Goal: Transaction & Acquisition: Download file/media

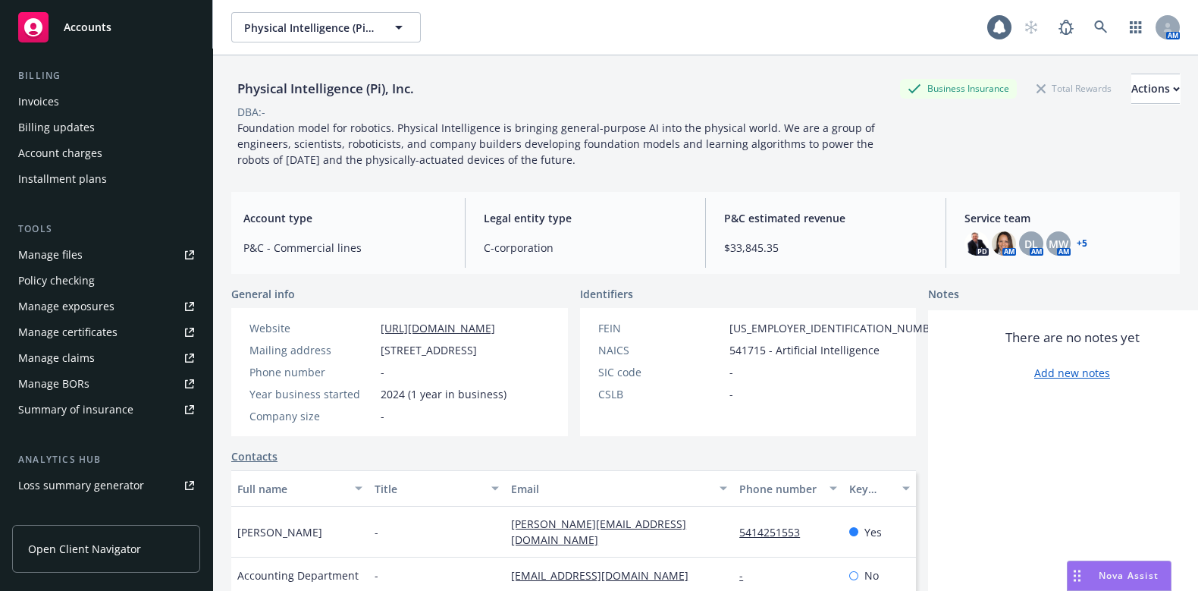
scroll to position [315, 0]
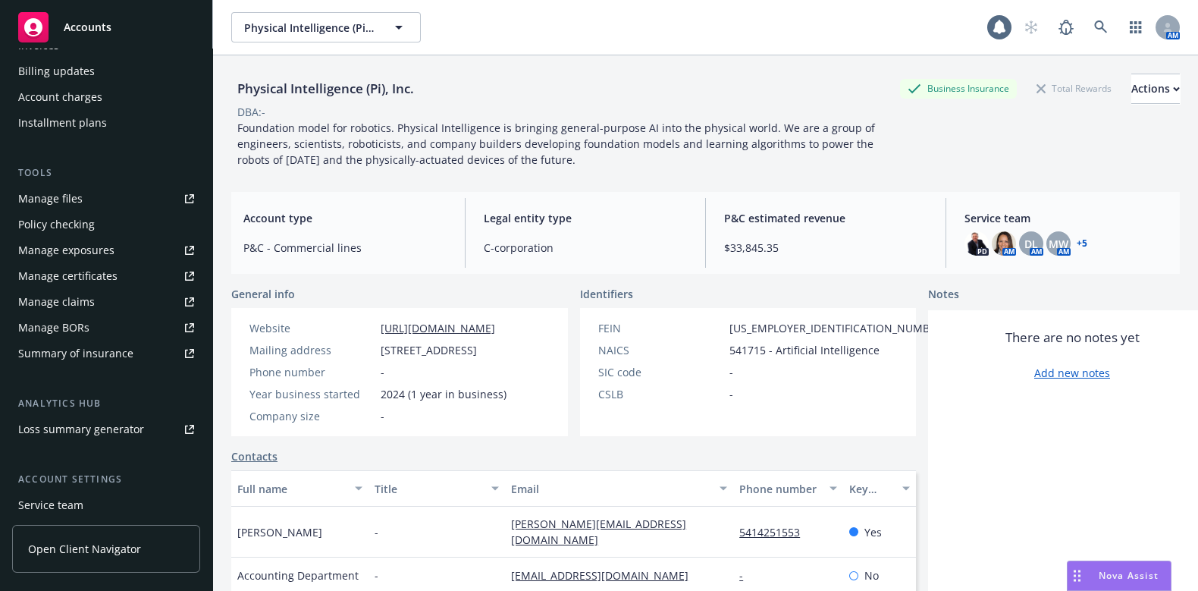
click at [111, 350] on div "Summary of insurance" at bounding box center [75, 353] width 115 height 24
click at [102, 354] on div "Summary of insurance" at bounding box center [75, 353] width 115 height 24
click at [126, 545] on span "Open Client Navigator" at bounding box center [84, 549] width 113 height 16
click at [53, 198] on div "Manage files" at bounding box center [50, 198] width 64 height 24
drag, startPoint x: 53, startPoint y: 198, endPoint x: 684, endPoint y: 2, distance: 660.4
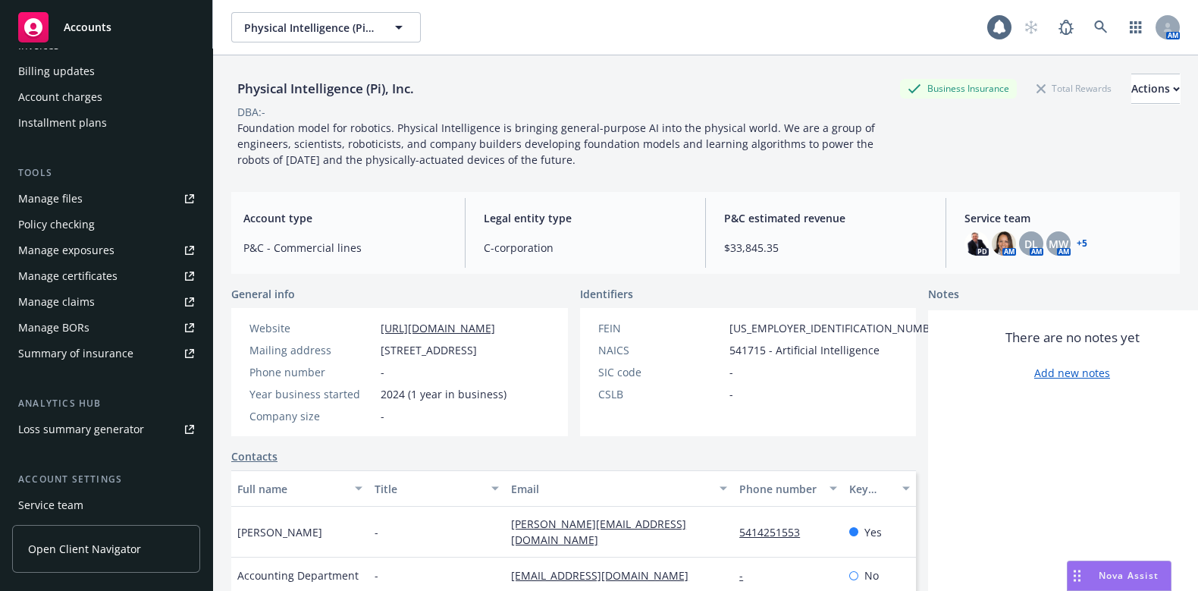
click at [684, 2] on div "Physical Intelligence (Pi), Inc. Physical Intelligence (Pi), Inc. 1 AM" at bounding box center [705, 27] width 985 height 55
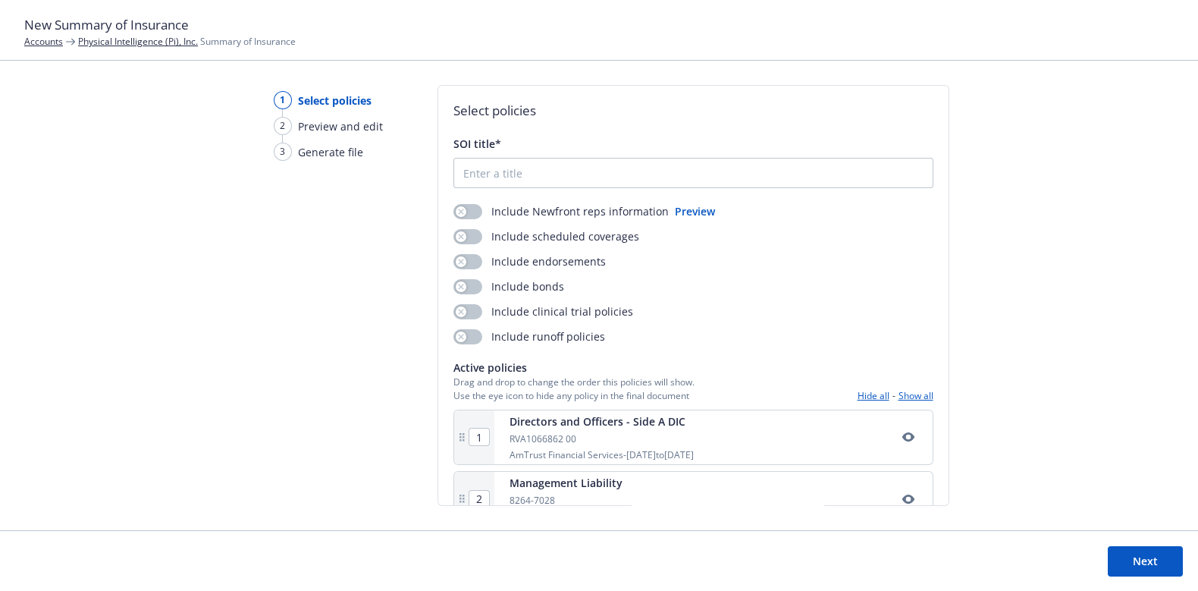
click at [480, 204] on div "Include Newfront reps information" at bounding box center [560, 211] width 215 height 16
click at [458, 209] on icon "button" at bounding box center [461, 211] width 6 height 6
click at [461, 233] on icon "button" at bounding box center [460, 235] width 5 height 5
click at [472, 168] on input "SOI title*" at bounding box center [693, 172] width 478 height 29
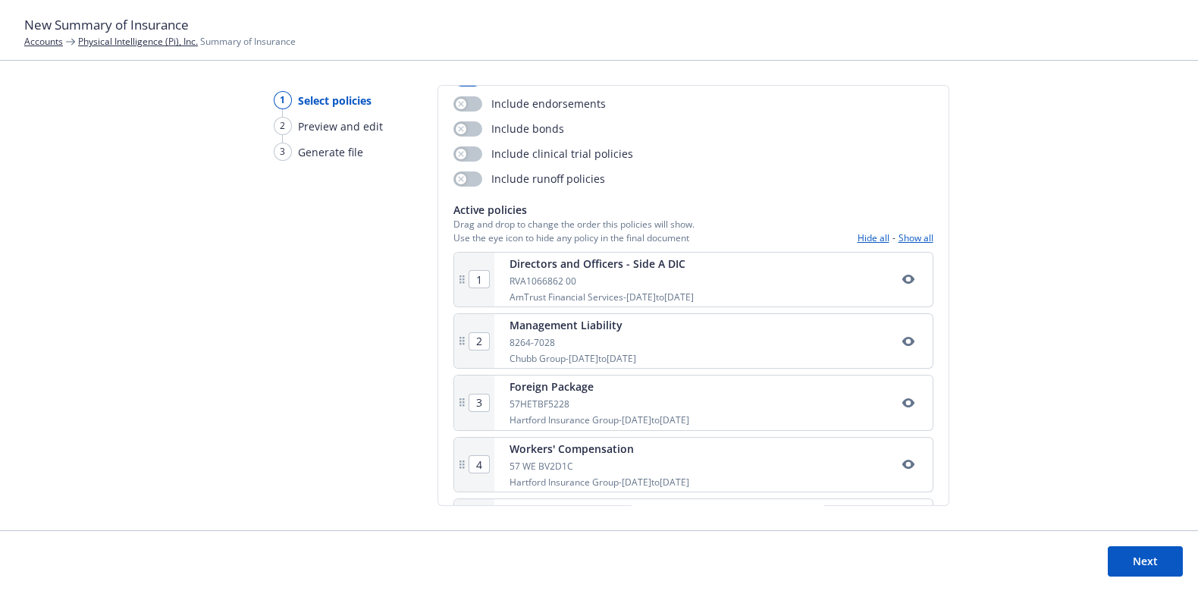
type input "Summary of Insurance"
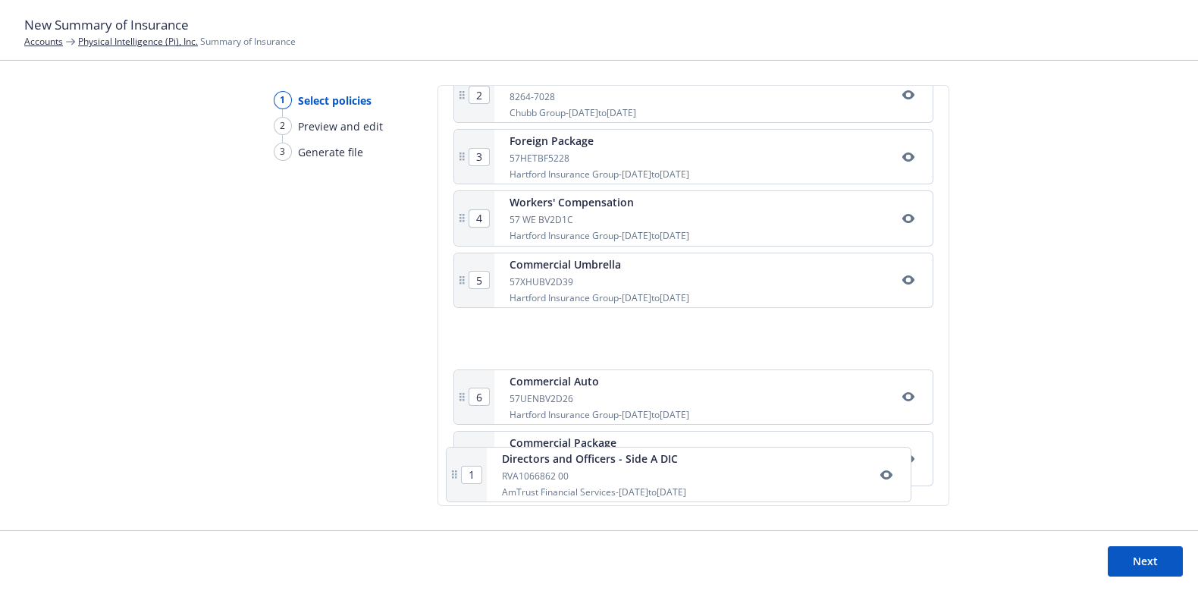
scroll to position [342, 0]
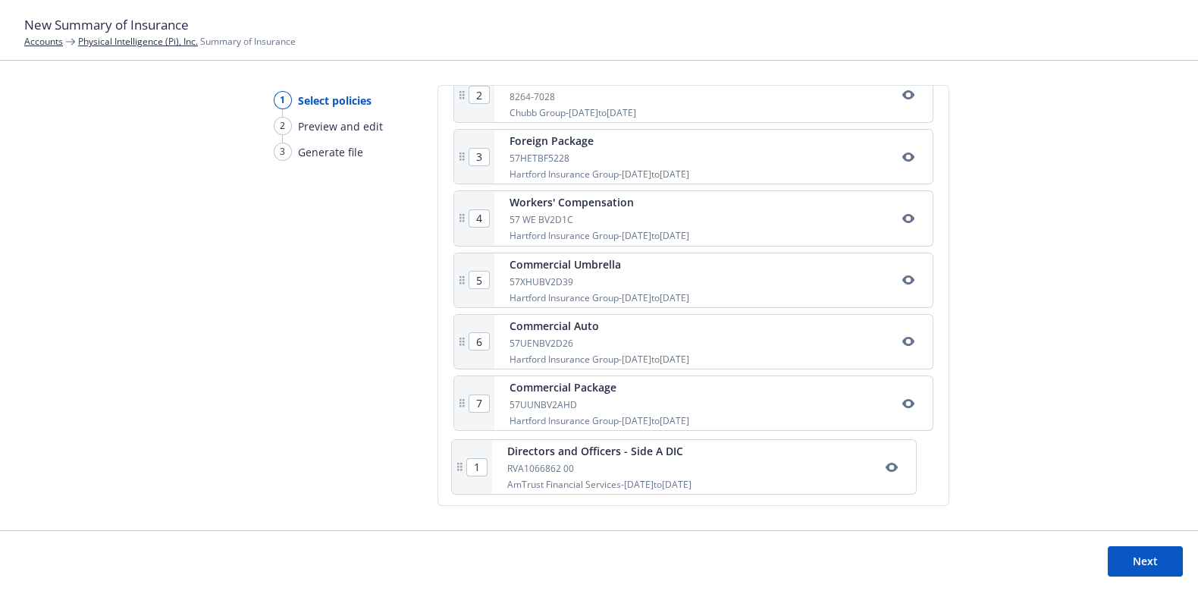
drag, startPoint x: 456, startPoint y: 255, endPoint x: 456, endPoint y: 474, distance: 218.3
click at [456, 474] on div "1 Directors and Officers - Side A DIC RVA1066862 00 AmTrust Financial Services …" at bounding box center [693, 279] width 480 height 425
type input "7"
type input "1"
type input "2"
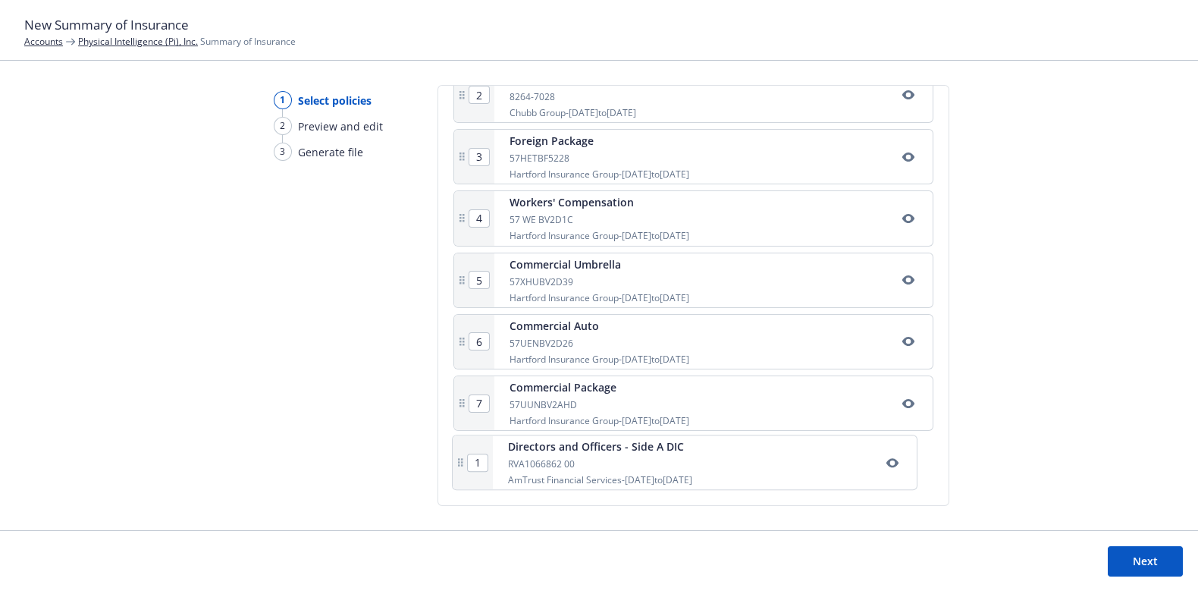
type input "3"
type input "4"
type input "5"
type input "6"
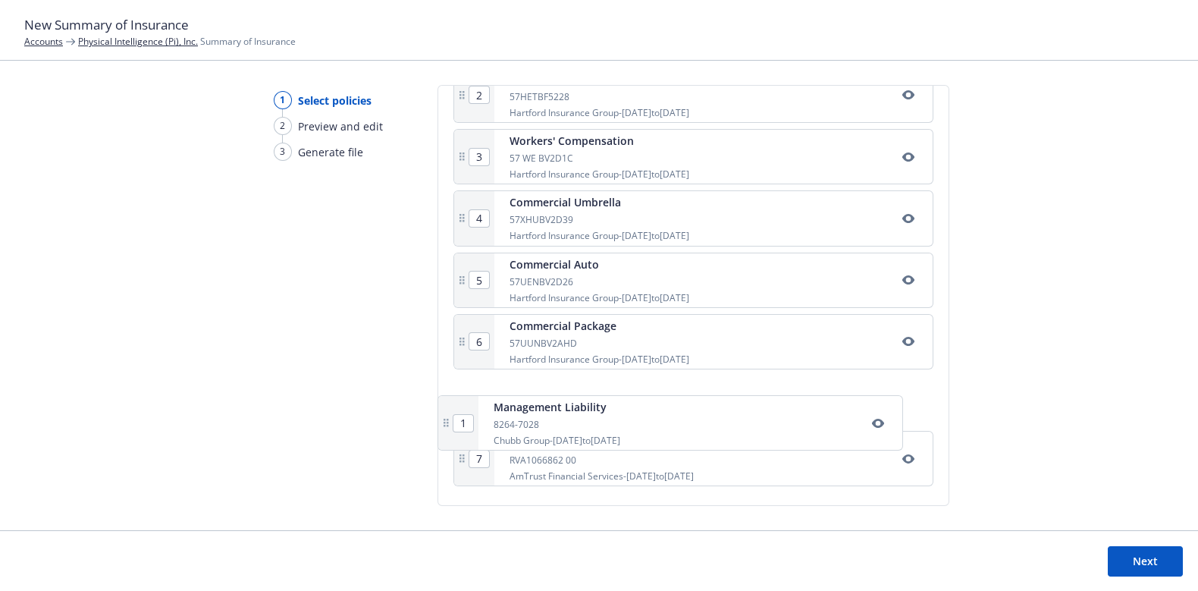
drag, startPoint x: 461, startPoint y: 305, endPoint x: 444, endPoint y: 425, distance: 120.9
click at [444, 425] on div "Select policies SOI title* Summary of Insurance Include Newfront reps informati…" at bounding box center [693, 295] width 512 height 421
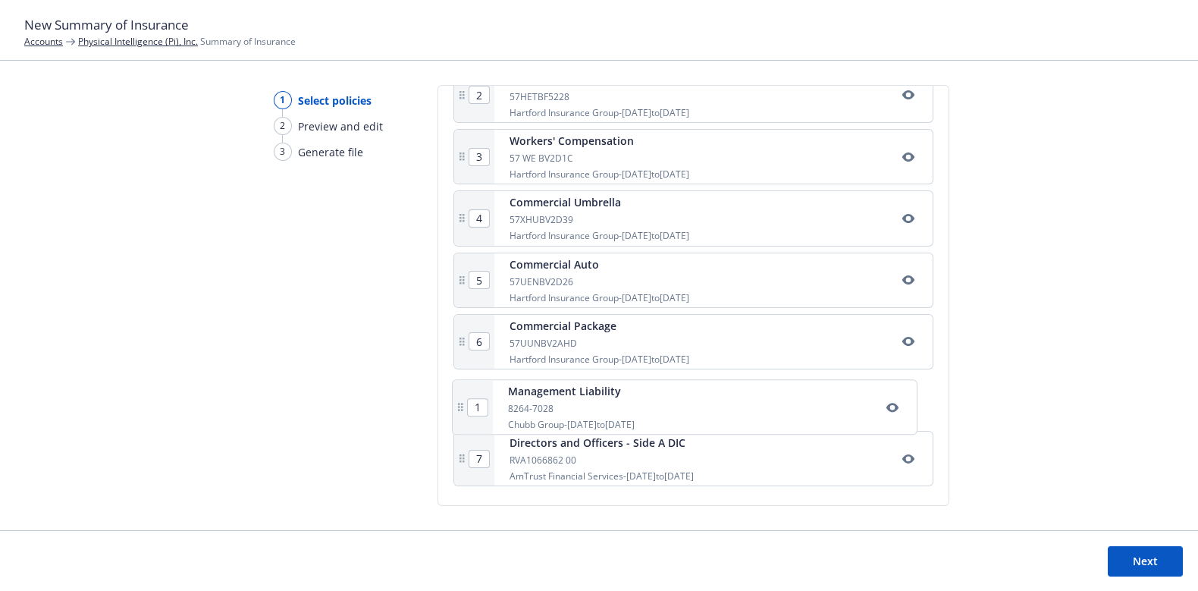
type input "6"
type input "1"
type input "2"
type input "3"
type input "4"
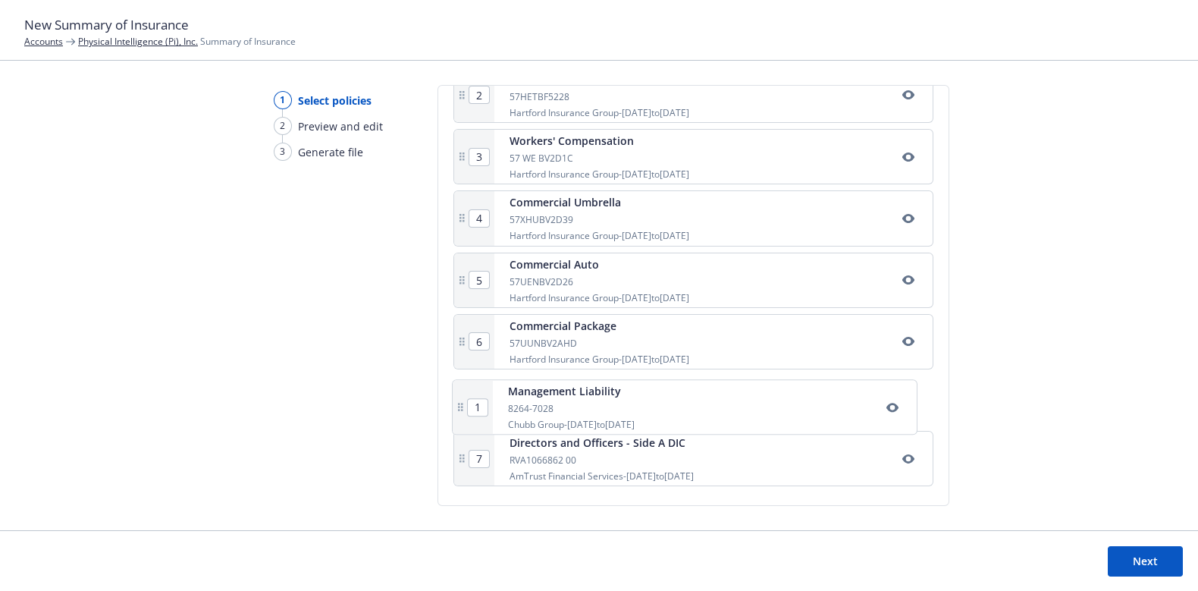
type input "5"
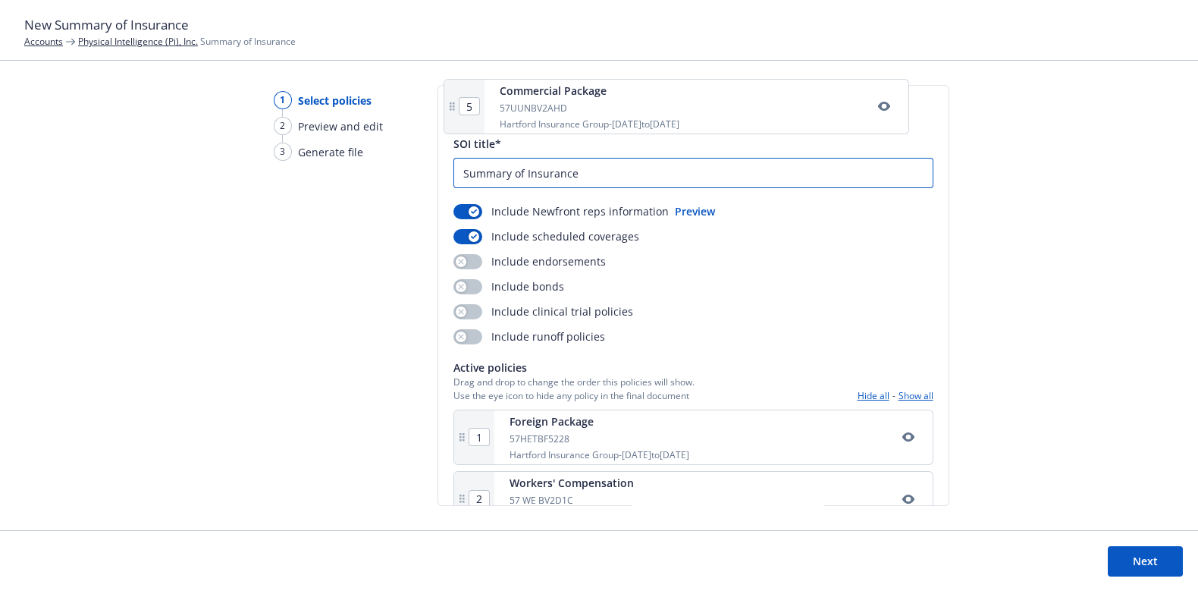
scroll to position [0, 0]
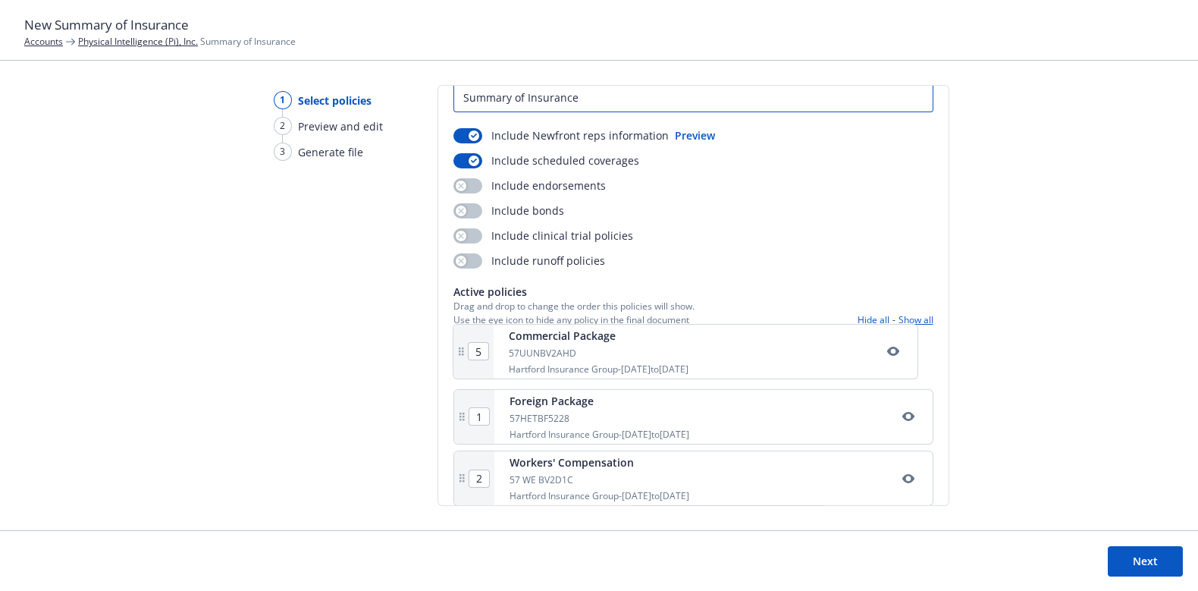
click at [467, 339] on div "1 Foreign Package 57HETBF5228 Hartford Insurance Group - 08/08/2025 to 08/08/20…" at bounding box center [693, 546] width 480 height 425
type input "2"
type input "3"
type input "4"
type input "5"
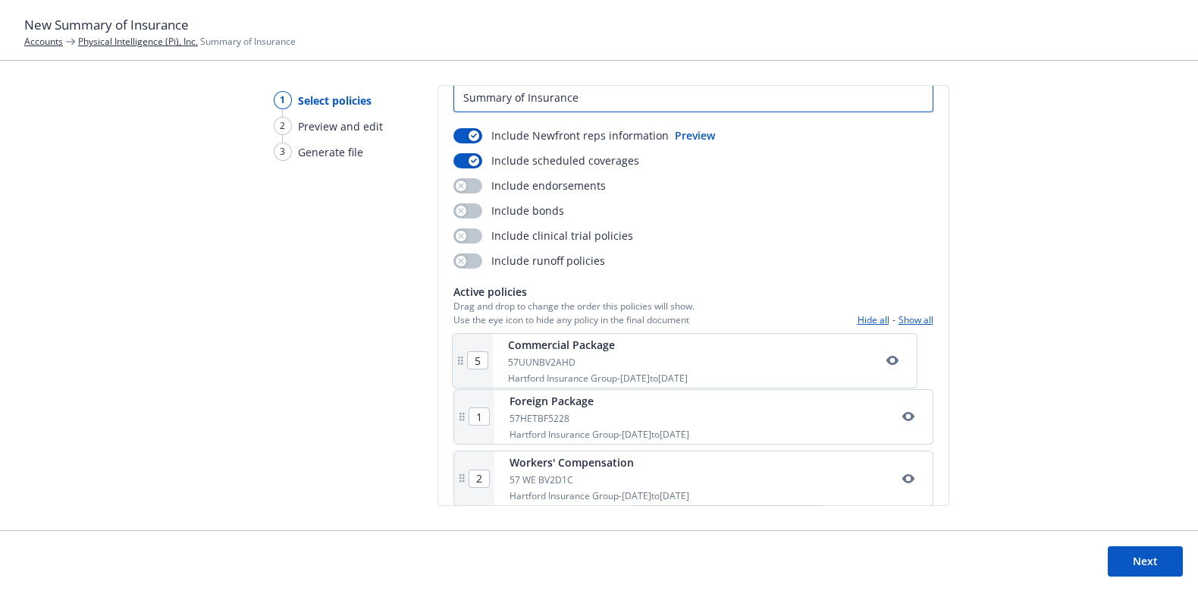
type input "1"
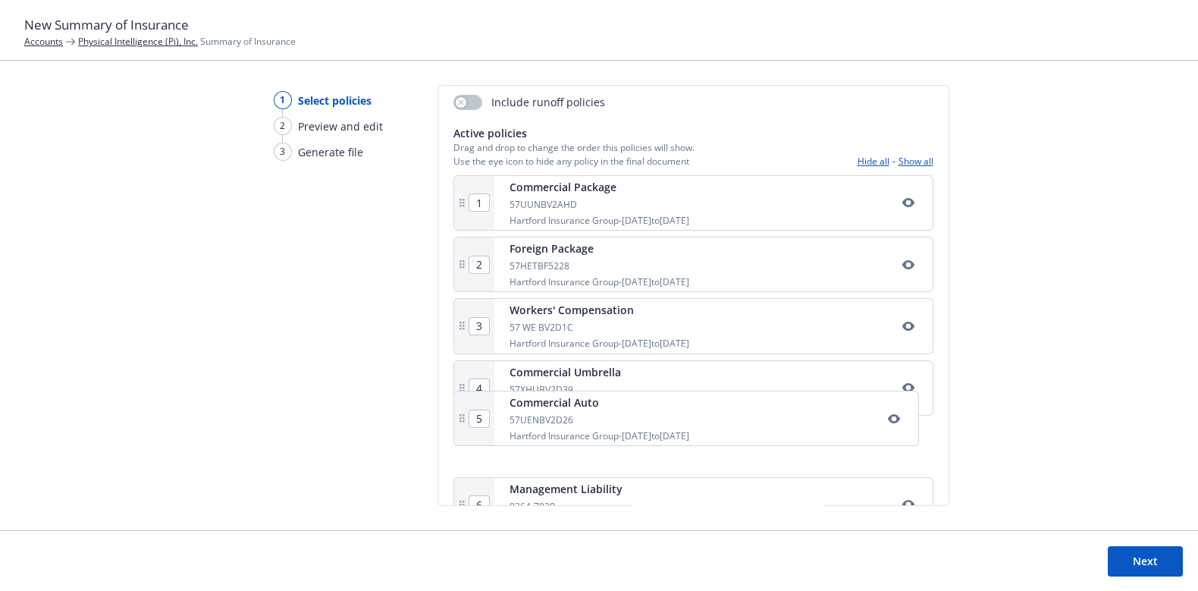
scroll to position [238, 0]
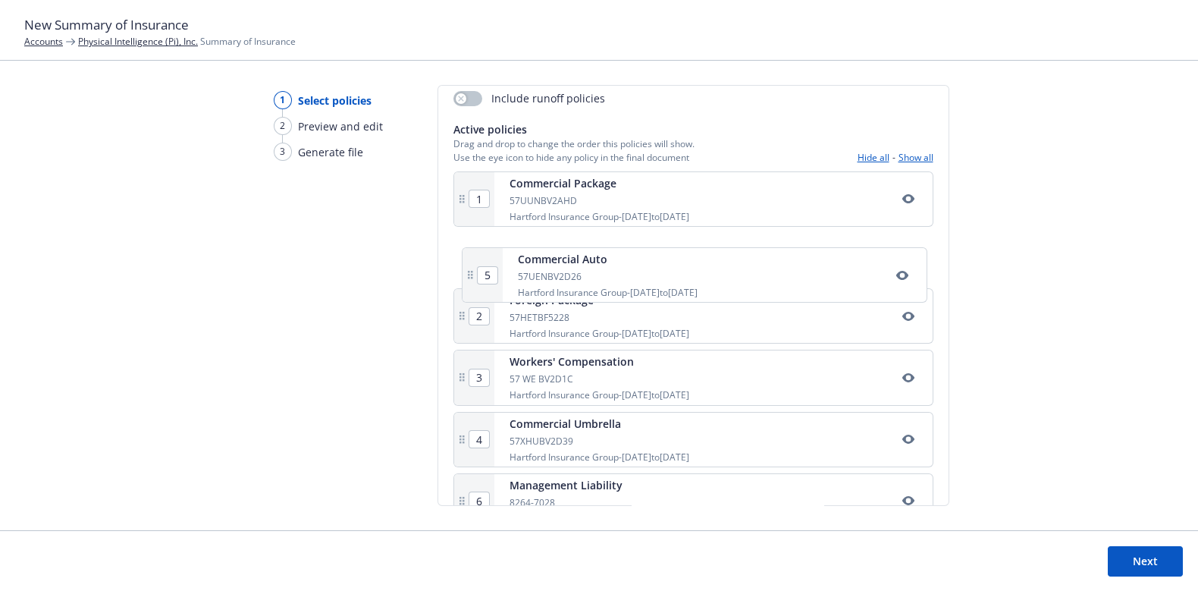
drag, startPoint x: 452, startPoint y: 450, endPoint x: 462, endPoint y: 269, distance: 180.7
click at [462, 269] on div "1 Commercial Package 57UUNBV2AHD Hartford Insurance Group - 08/08/2025 to 08/08…" at bounding box center [693, 383] width 480 height 425
type input "3"
type input "4"
type input "5"
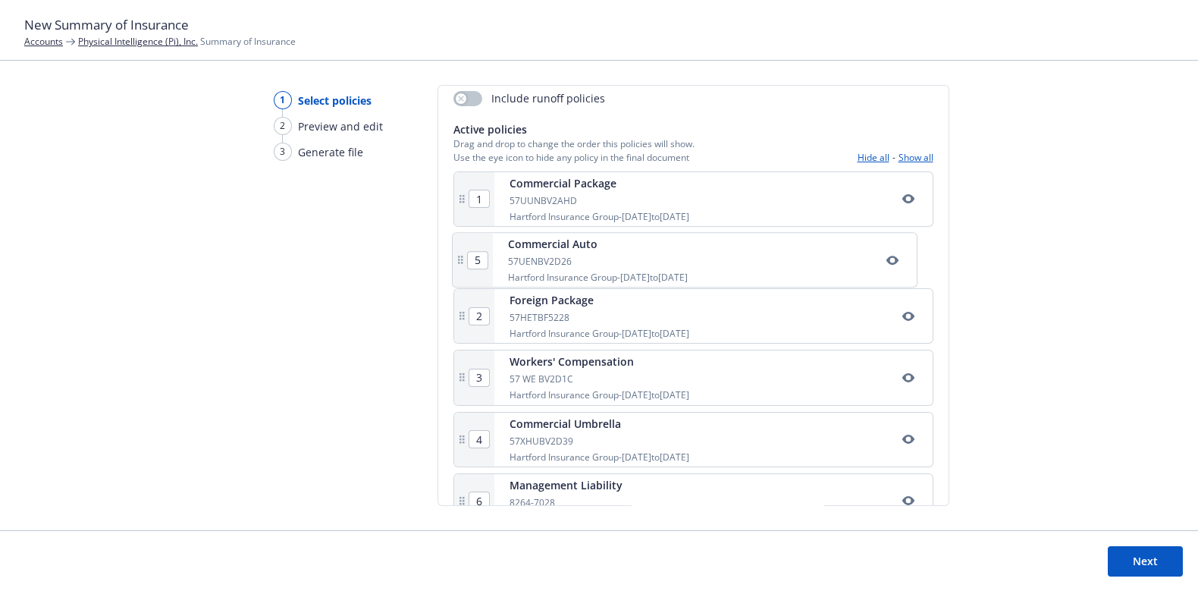
type input "2"
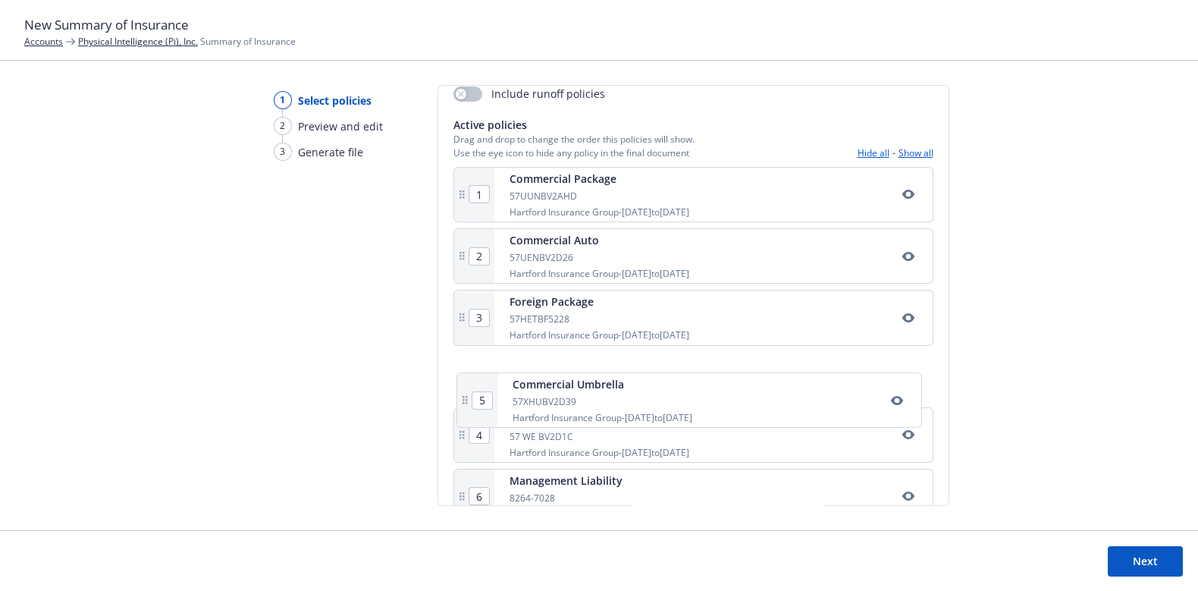
scroll to position [243, 0]
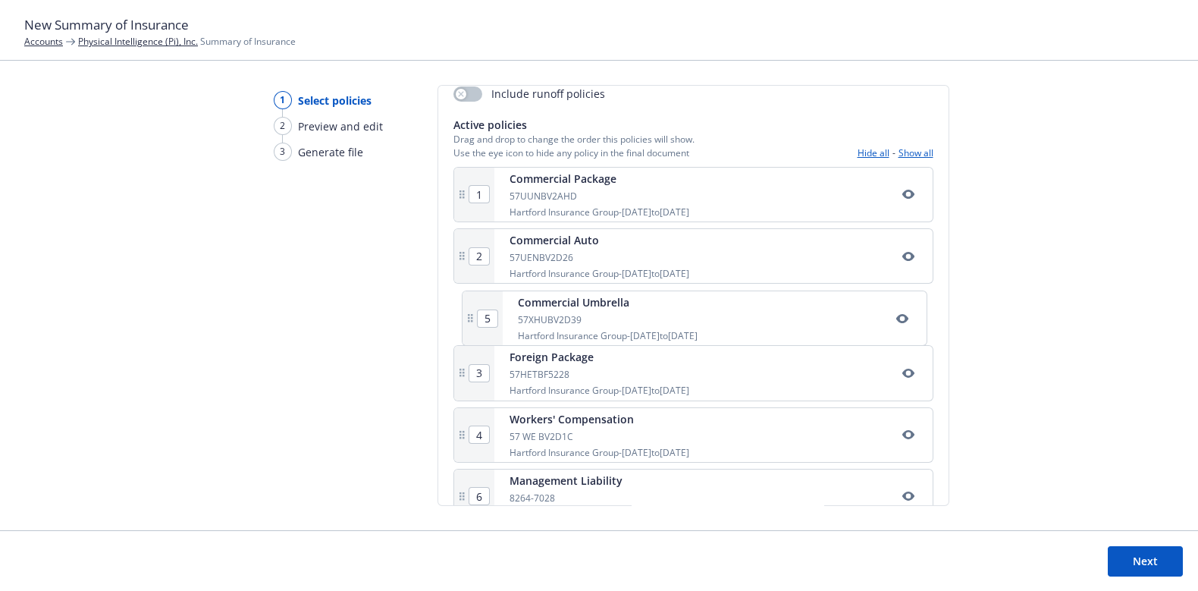
drag, startPoint x: 456, startPoint y: 457, endPoint x: 466, endPoint y: 327, distance: 130.8
click at [466, 327] on div "1 Commercial Package 57UUNBV2AHD Hartford Insurance Group - 08/08/2025 to 08/08…" at bounding box center [693, 379] width 480 height 425
type input "4"
type input "5"
type input "3"
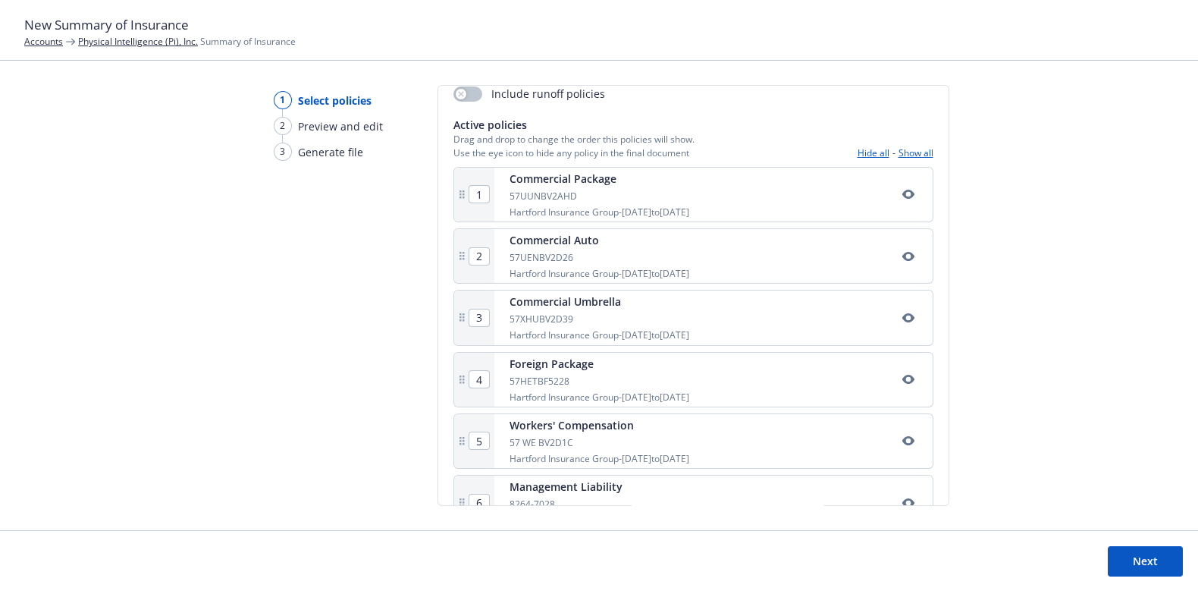
scroll to position [342, 0]
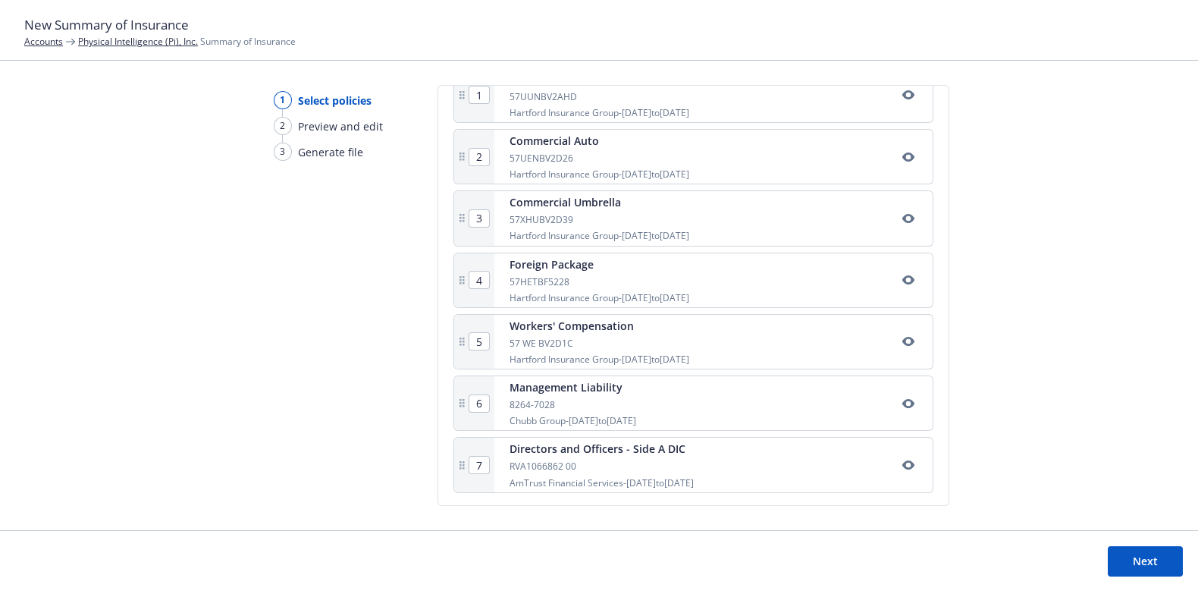
click at [1153, 566] on button "Next" at bounding box center [1145, 561] width 75 height 30
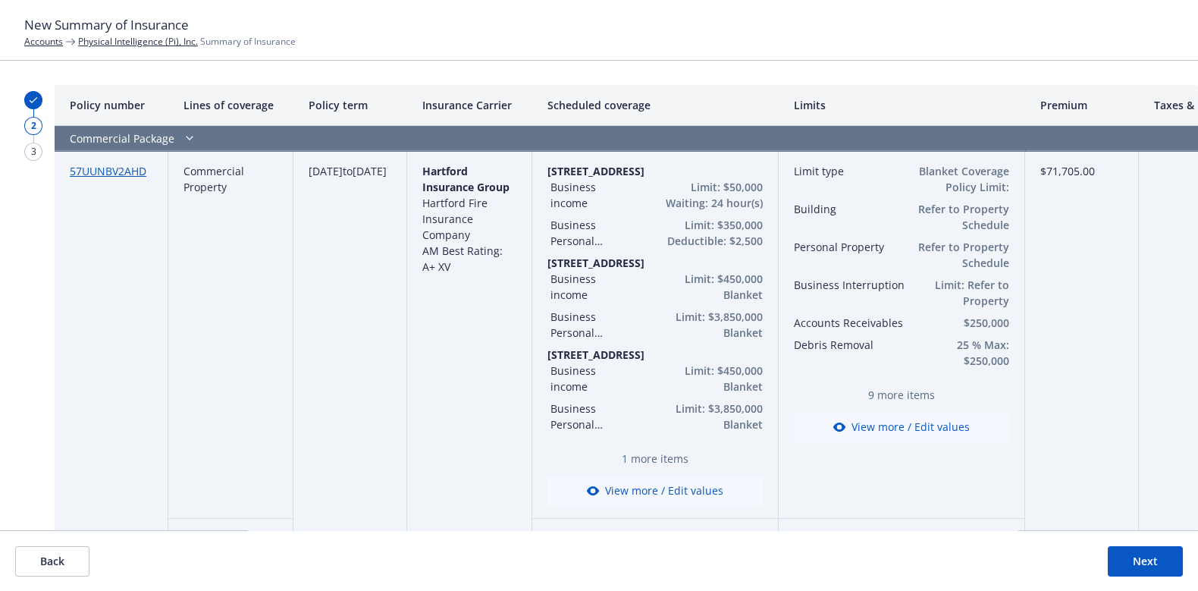
click at [1114, 560] on button "Next" at bounding box center [1145, 561] width 75 height 30
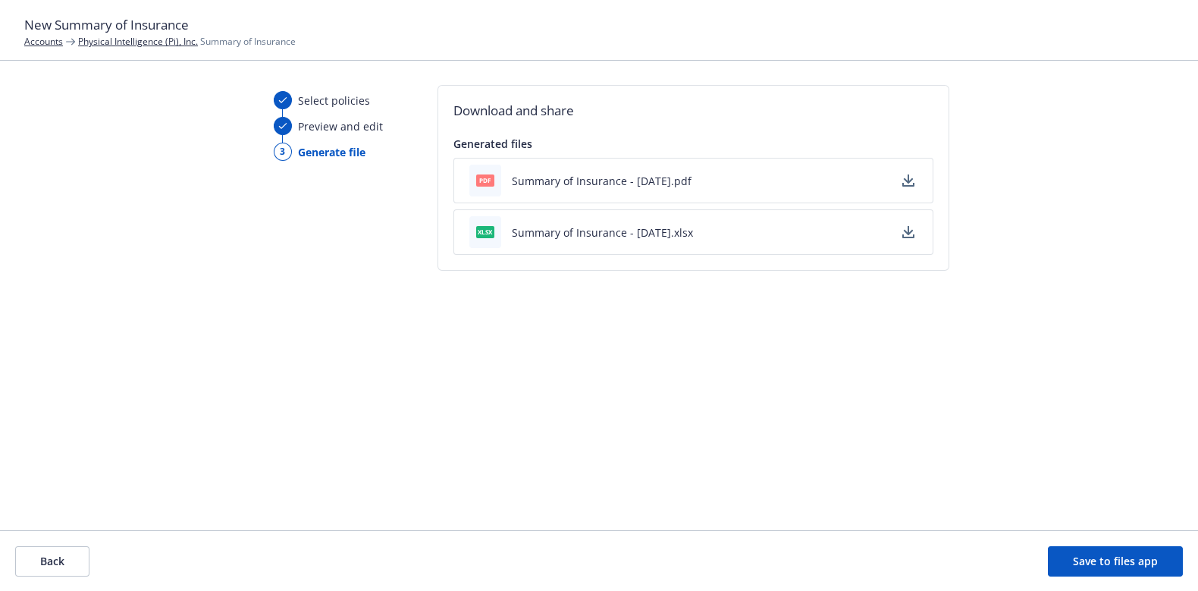
click at [621, 182] on button "Summary of Insurance - [DATE].pdf" at bounding box center [602, 181] width 180 height 16
click at [51, 563] on button "Back" at bounding box center [52, 561] width 74 height 30
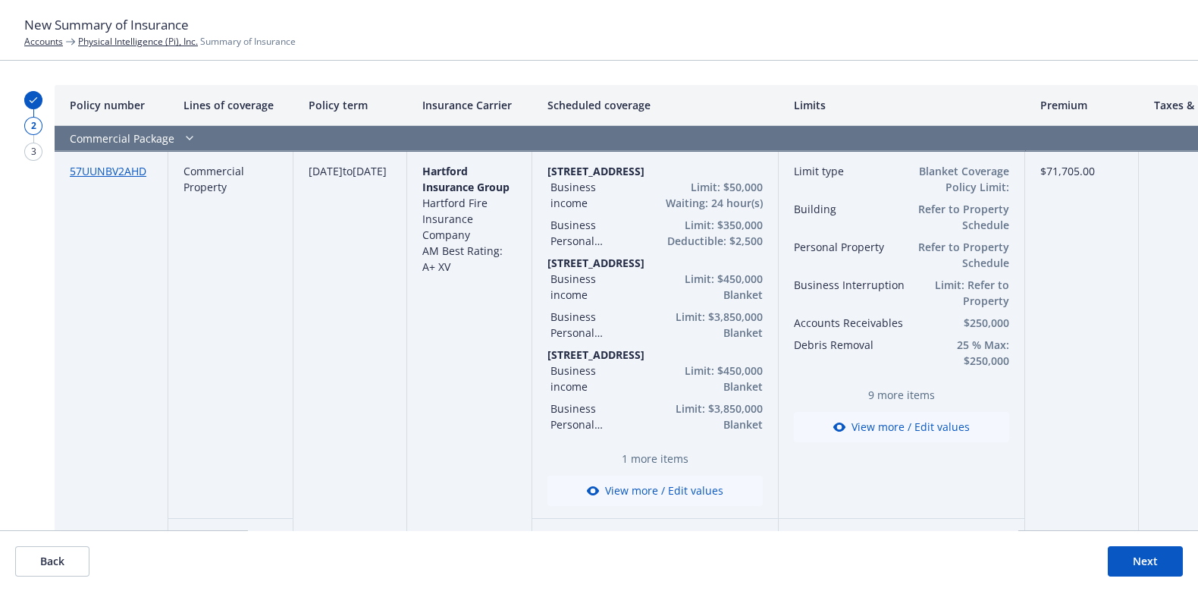
click at [898, 431] on button "View more / Edit values" at bounding box center [901, 427] width 215 height 30
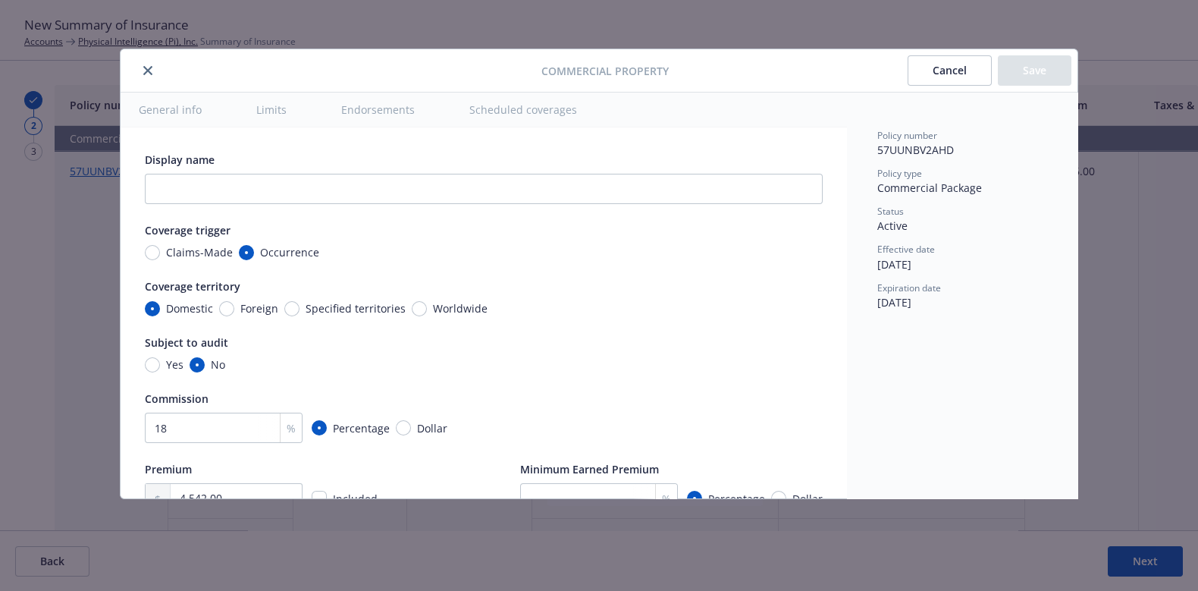
scroll to position [422, 0]
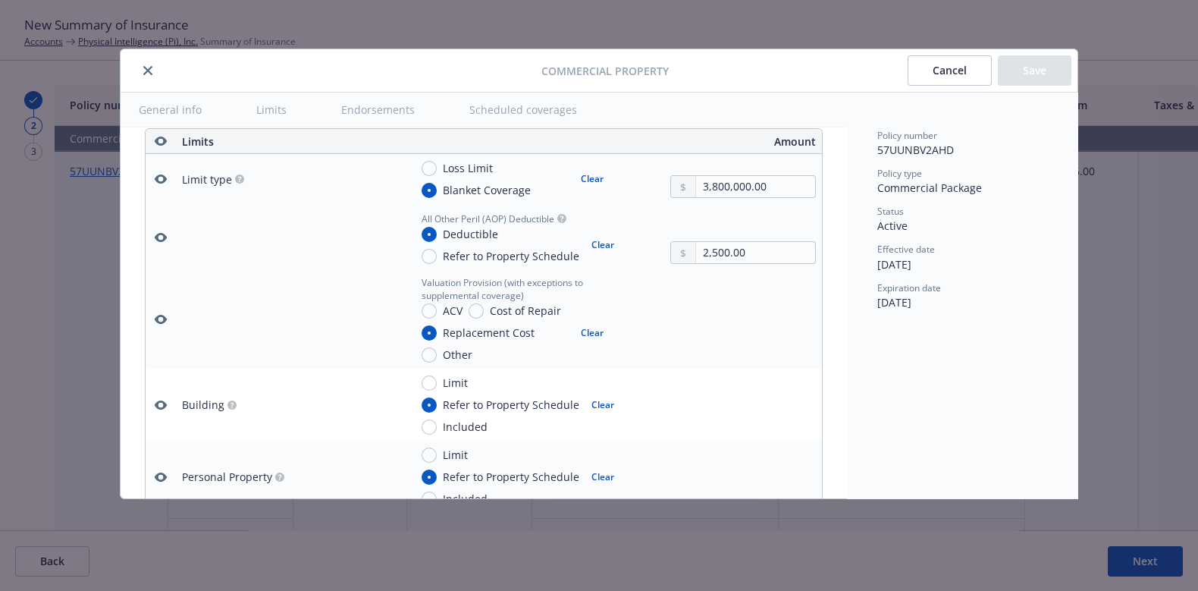
click at [152, 407] on button at bounding box center [161, 405] width 18 height 18
click at [158, 400] on icon "button" at bounding box center [161, 404] width 12 height 9
click at [155, 138] on icon "button" at bounding box center [161, 141] width 12 height 12
click at [160, 136] on icon "button" at bounding box center [161, 141] width 12 height 12
click at [161, 181] on icon "button" at bounding box center [161, 179] width 12 height 12
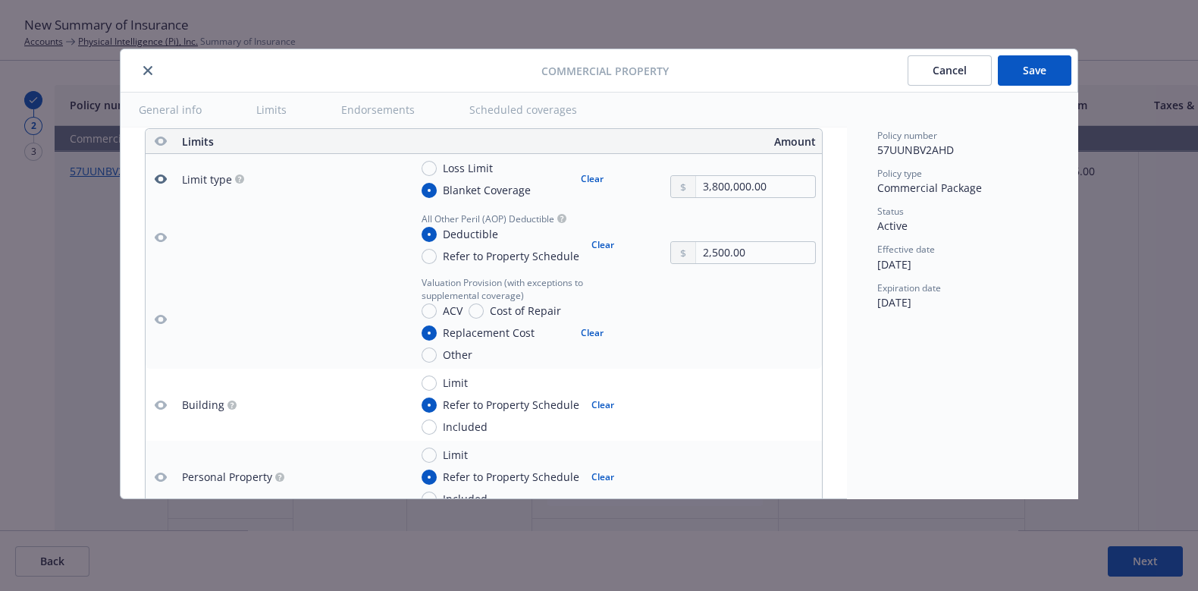
click at [158, 233] on icon "button" at bounding box center [161, 237] width 12 height 9
click at [163, 313] on icon "button" at bounding box center [161, 319] width 12 height 12
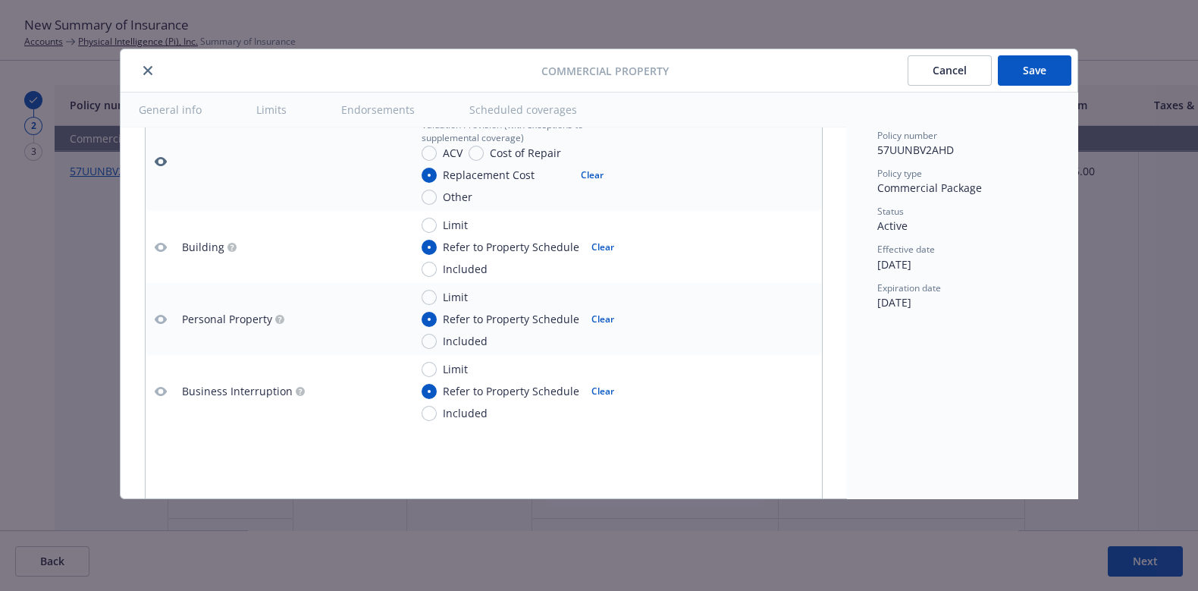
click at [163, 316] on icon "button" at bounding box center [161, 319] width 12 height 9
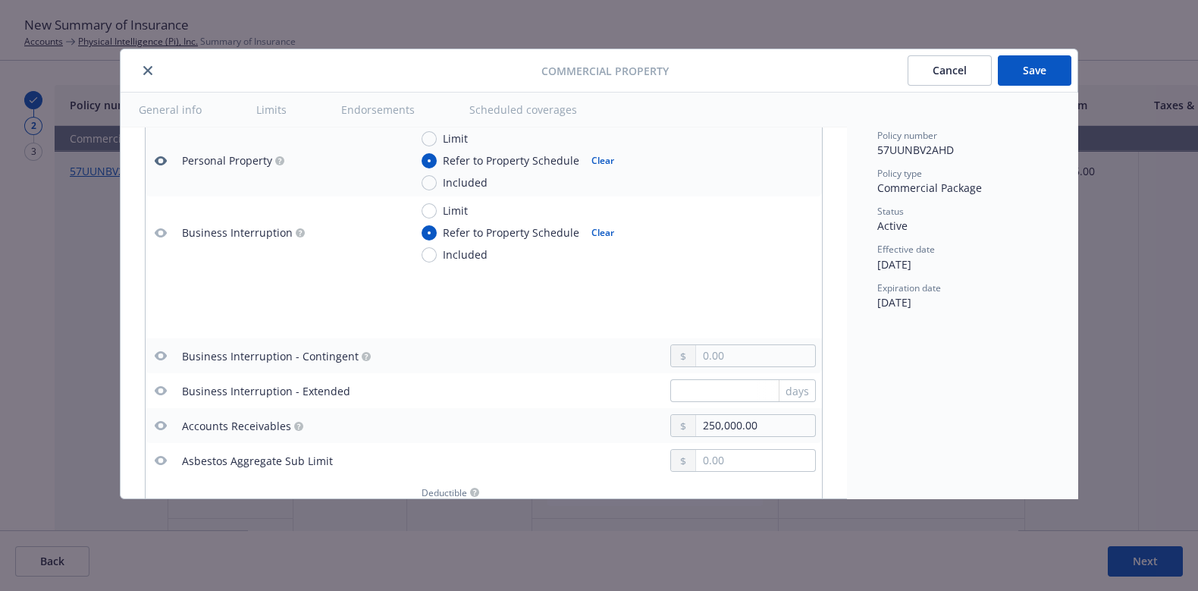
click at [156, 236] on icon "button" at bounding box center [161, 233] width 12 height 12
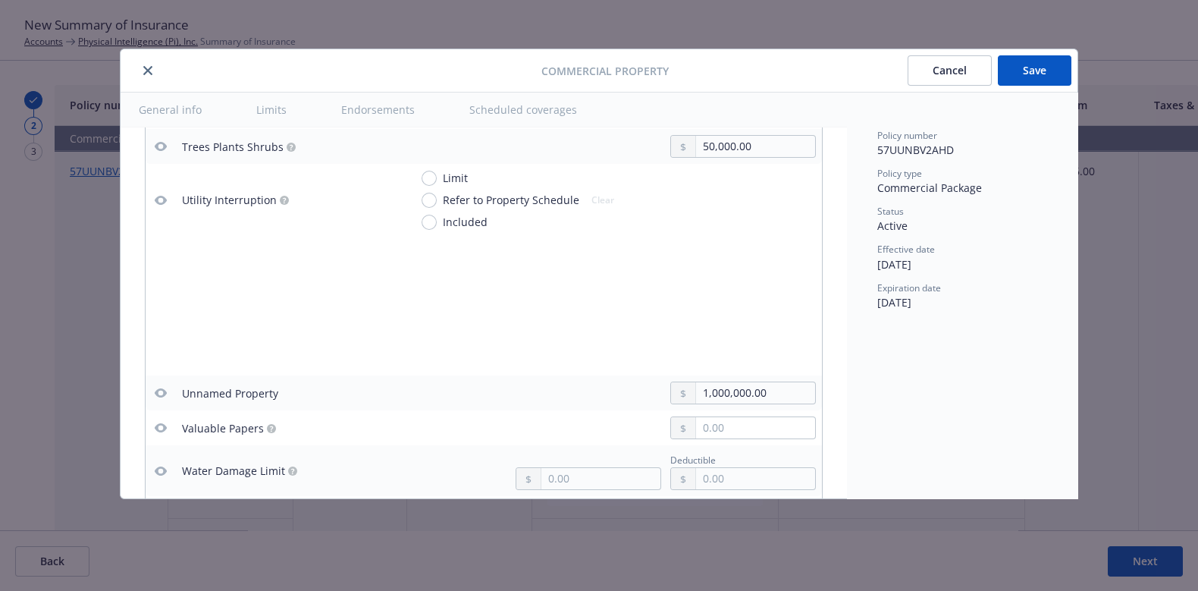
scroll to position [3897, 0]
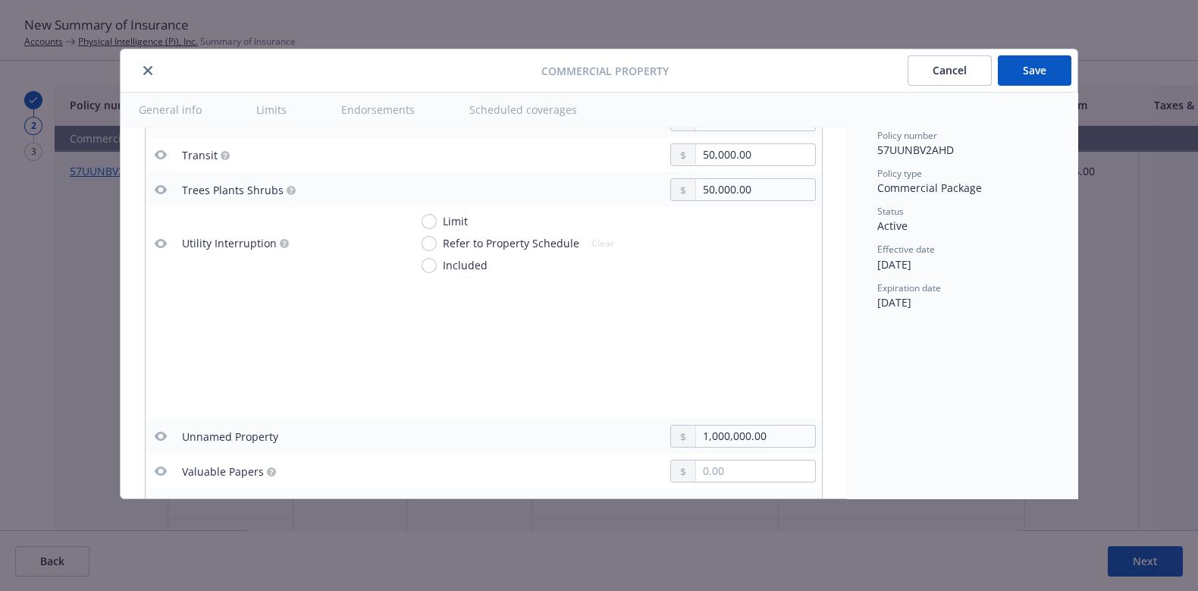
click at [159, 149] on icon "button" at bounding box center [161, 155] width 12 height 12
click at [160, 430] on icon "button" at bounding box center [161, 436] width 12 height 12
click at [1036, 71] on button "Save" at bounding box center [1035, 70] width 74 height 30
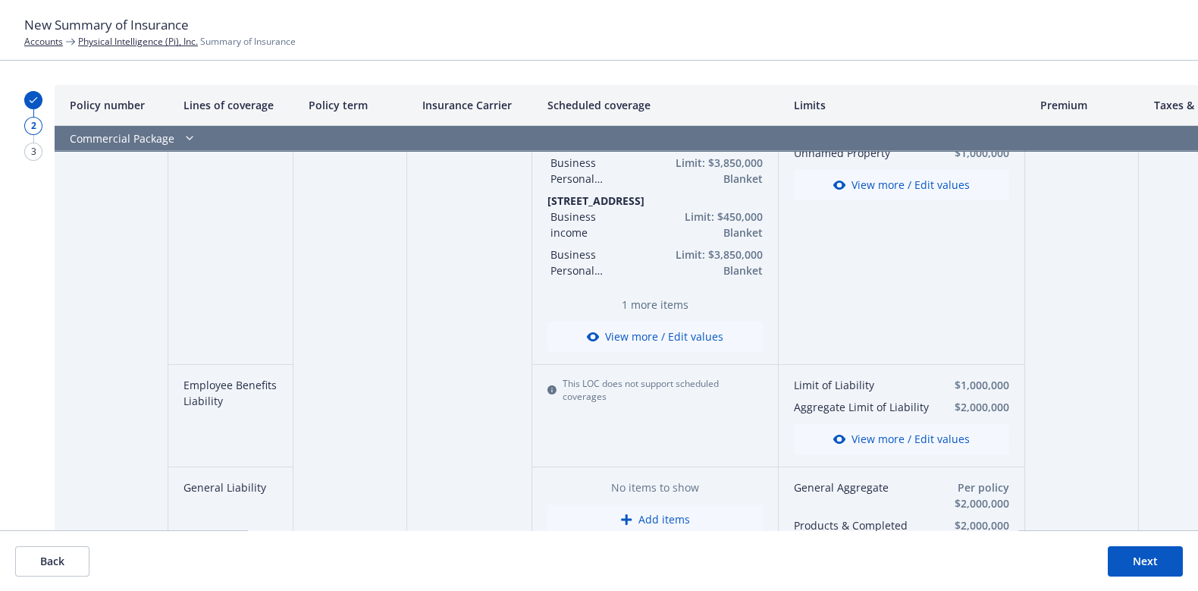
scroll to position [158, 0]
click at [948, 440] on button "View more / Edit values" at bounding box center [901, 435] width 215 height 30
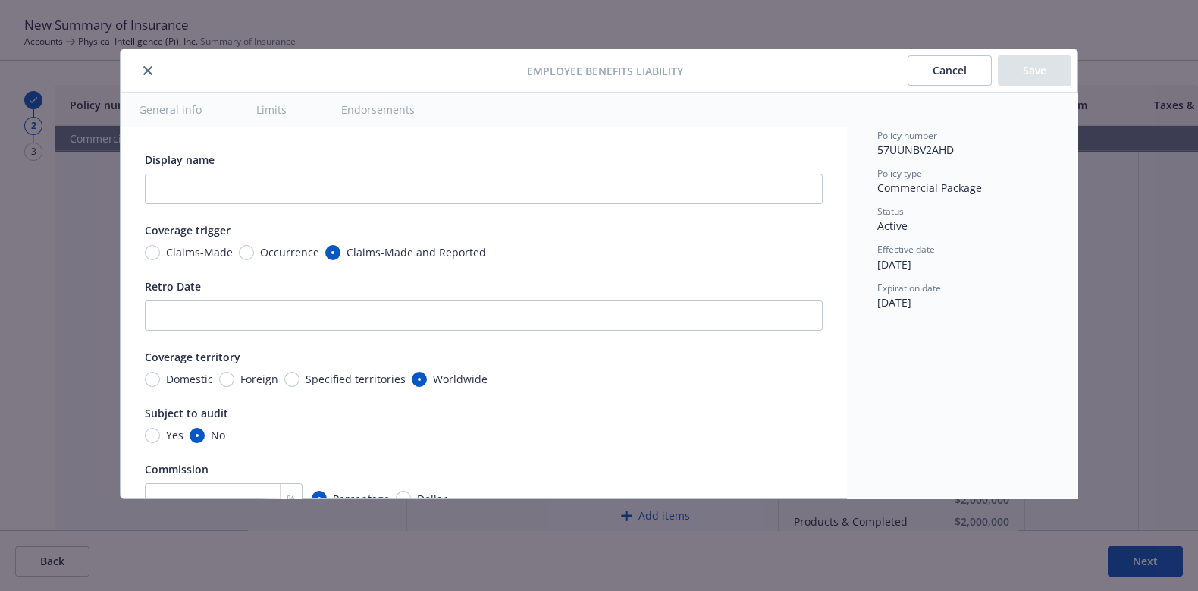
scroll to position [493, 0]
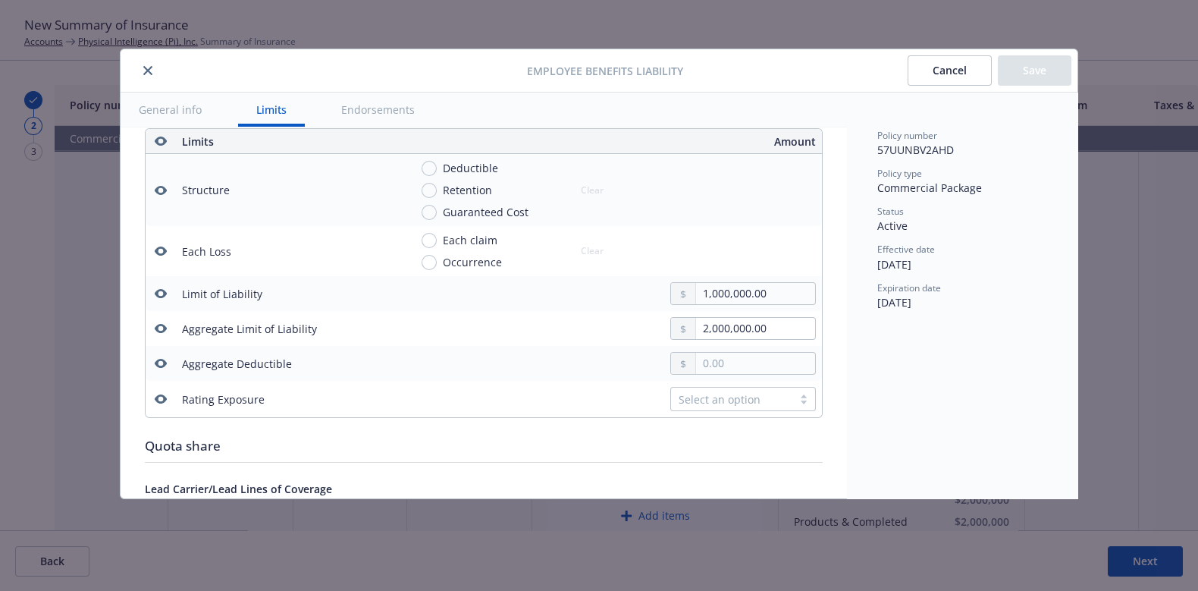
click at [161, 137] on icon "button" at bounding box center [161, 141] width 12 height 12
click at [1058, 63] on button "Save" at bounding box center [1035, 70] width 74 height 30
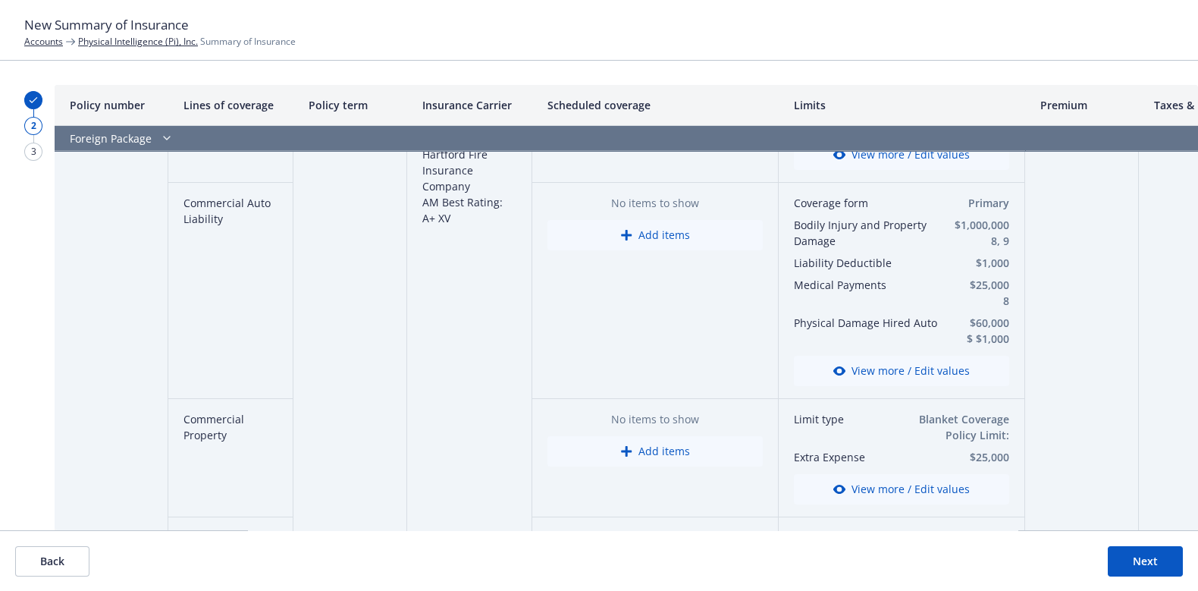
scroll to position [1263, 0]
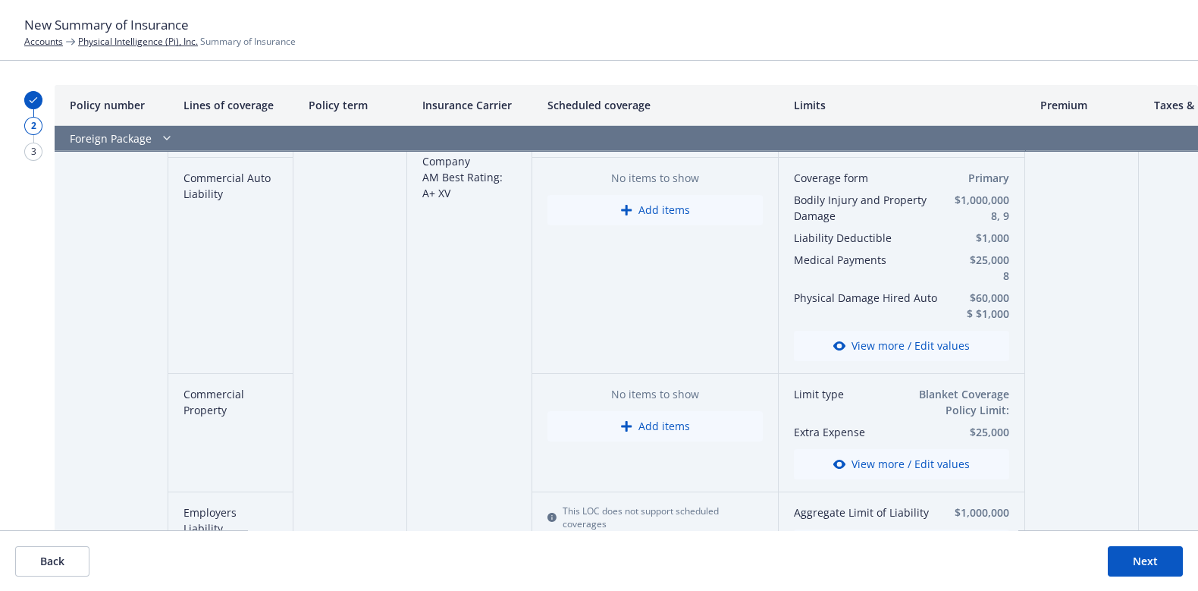
click at [924, 346] on button "View more / Edit values" at bounding box center [901, 346] width 215 height 30
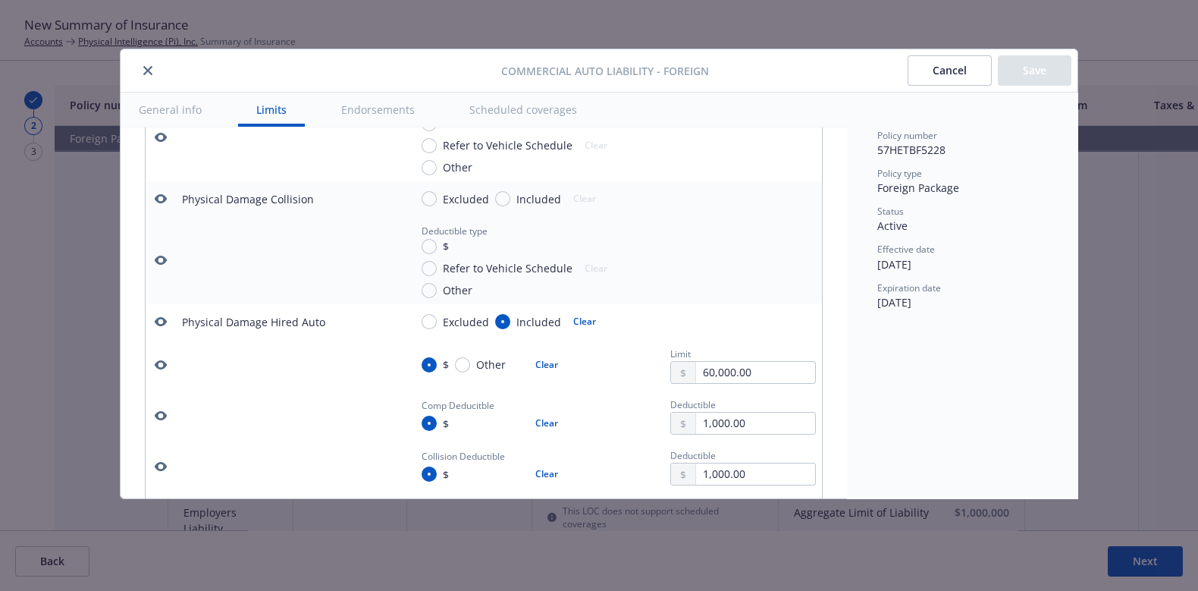
scroll to position [1686, 0]
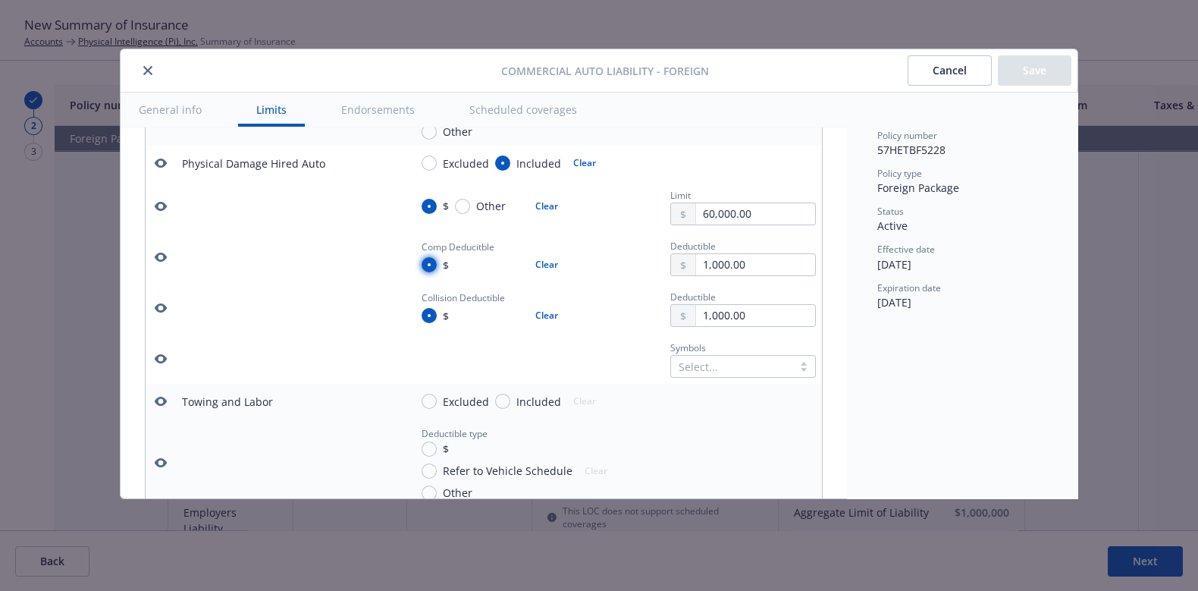
click at [428, 272] on input "$" at bounding box center [429, 264] width 15 height 15
click at [671, 273] on div at bounding box center [683, 264] width 25 height 21
click at [1069, 170] on div "Policy number 57HETBF5228 Policy type Foreign Package Status Active Effective d…" at bounding box center [962, 295] width 230 height 406
click at [948, 201] on div "Policy number 57HETBF5228 Policy type Foreign Package Status Active Effective d…" at bounding box center [962, 219] width 170 height 181
click at [919, 322] on div "Policy number 57HETBF5228 Policy type Foreign Package Status Active Effective d…" at bounding box center [962, 295] width 230 height 406
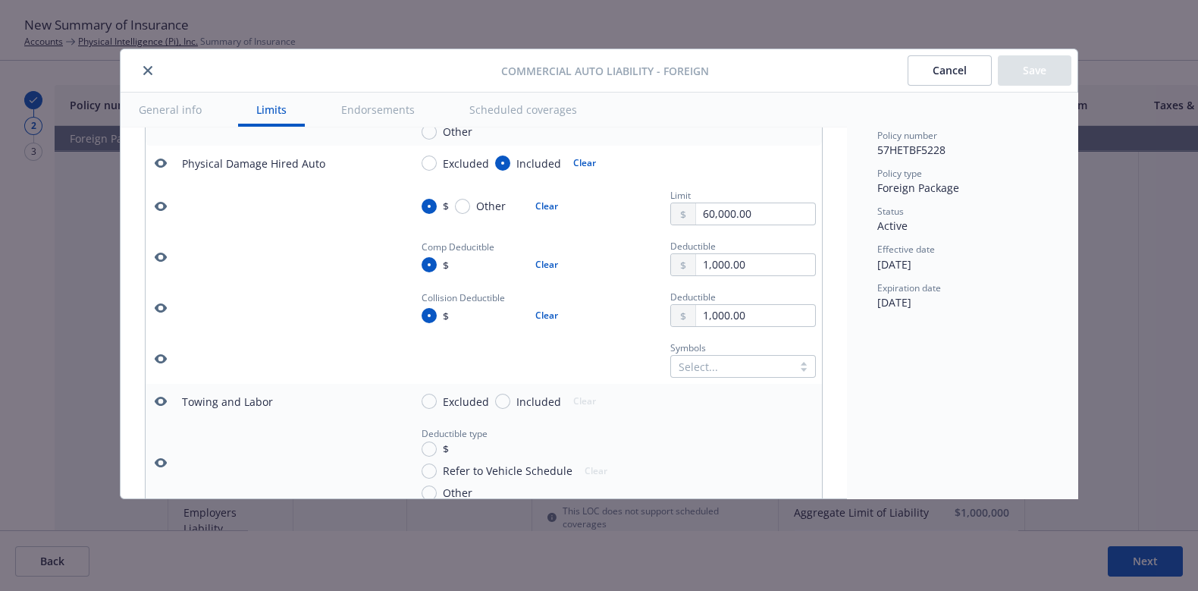
click at [941, 65] on button "Cancel" at bounding box center [949, 70] width 84 height 30
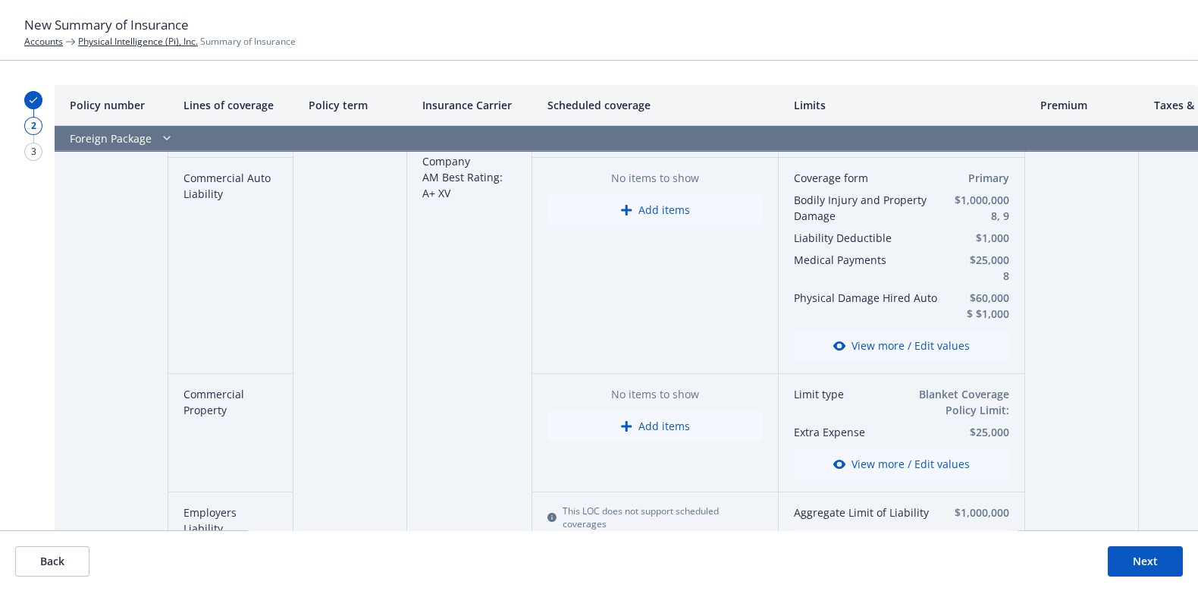
click at [1118, 563] on button "Next" at bounding box center [1145, 561] width 75 height 30
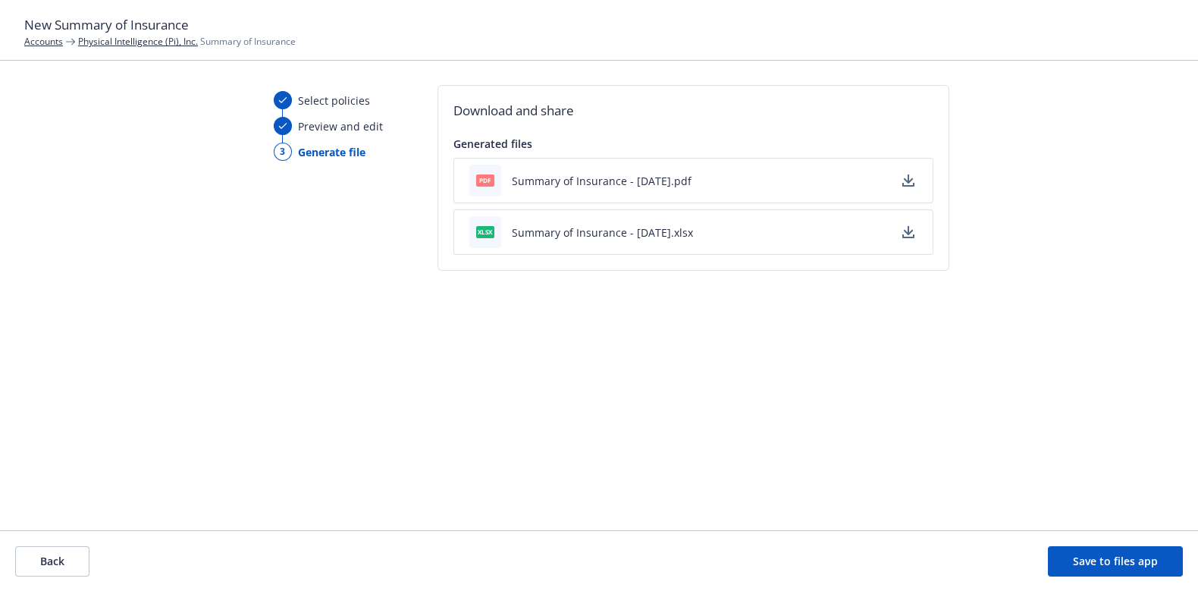
click at [1108, 559] on button "Save to files app" at bounding box center [1115, 561] width 135 height 30
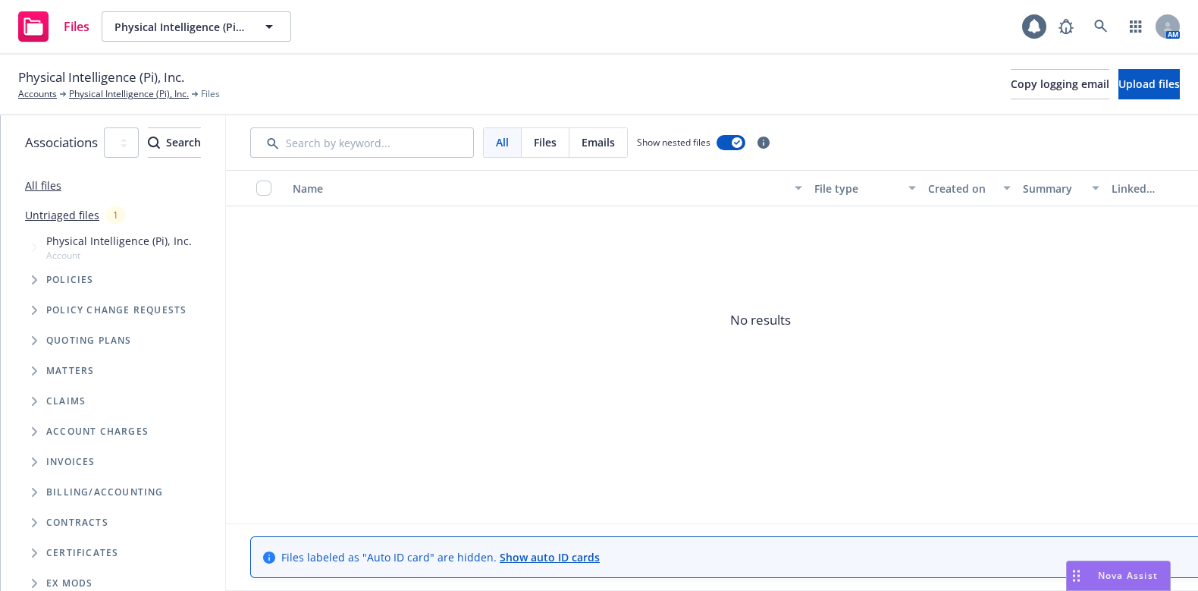
click at [58, 26] on div "Files" at bounding box center [53, 26] width 71 height 30
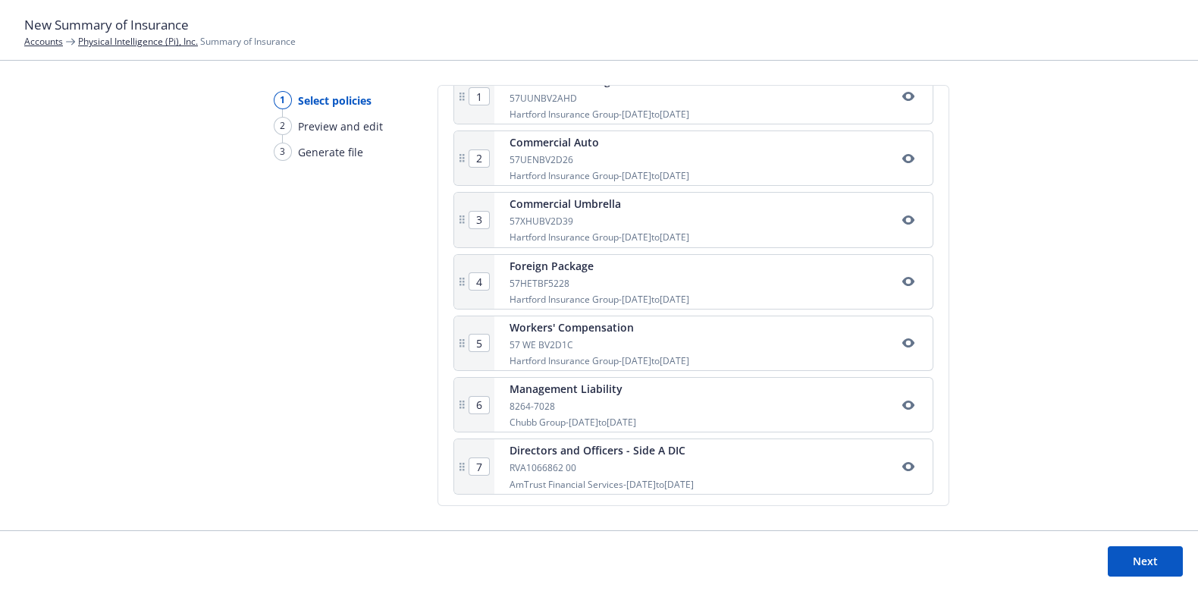
scroll to position [342, 0]
click at [1119, 556] on button "Next" at bounding box center [1145, 561] width 75 height 30
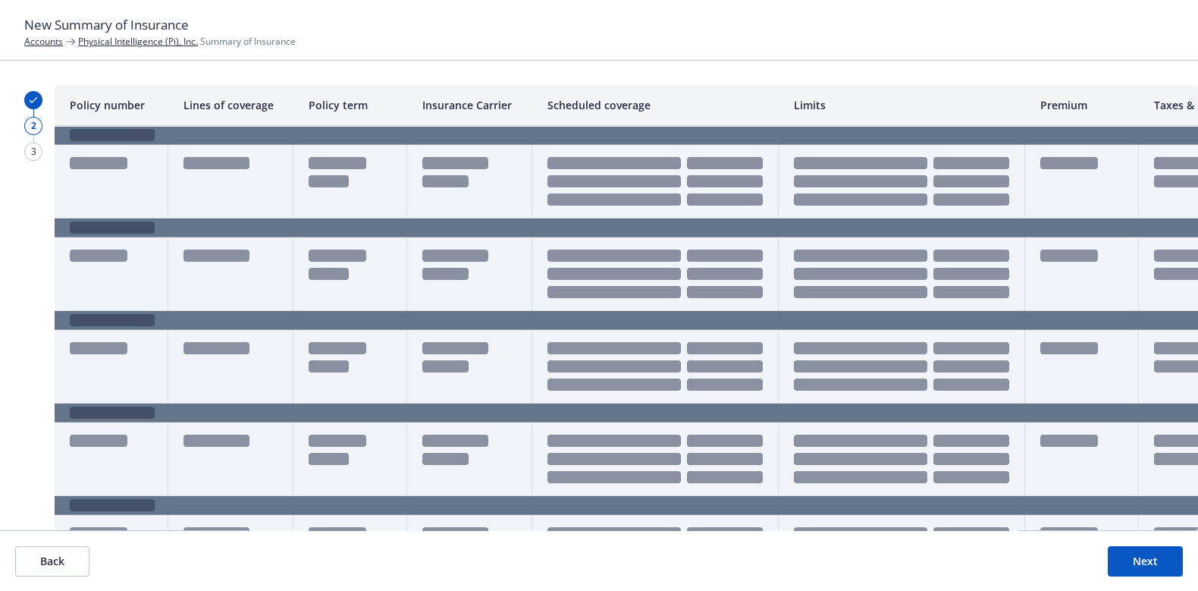
click at [1119, 556] on button "Next" at bounding box center [1145, 561] width 75 height 30
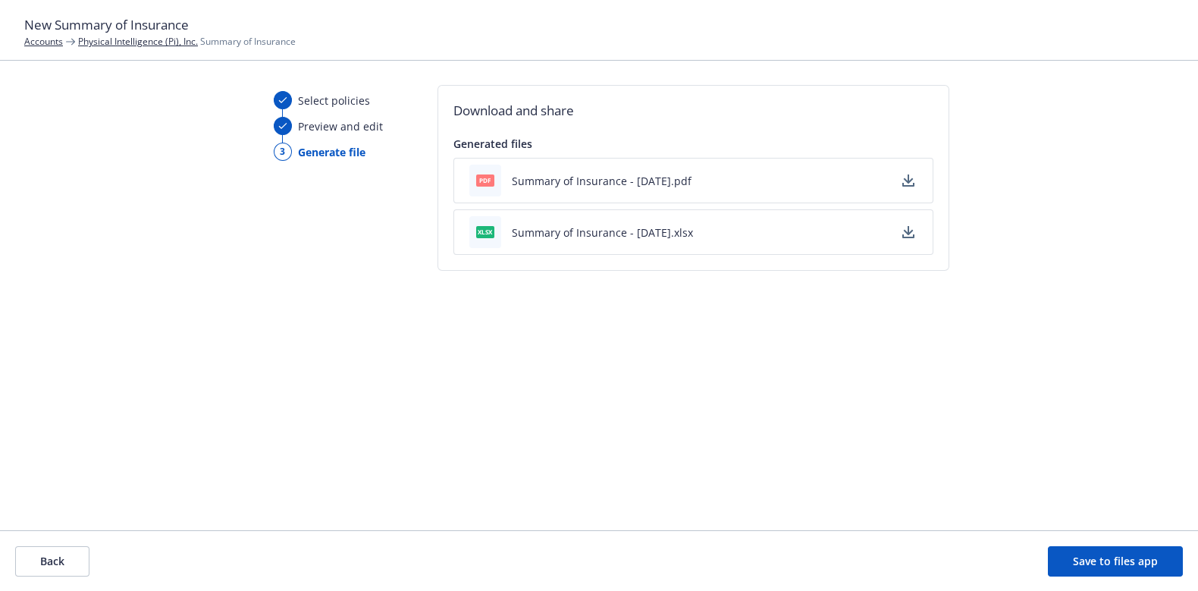
click at [639, 177] on button "Summary of Insurance - [DATE].pdf" at bounding box center [602, 181] width 180 height 16
drag, startPoint x: 1144, startPoint y: 563, endPoint x: 1106, endPoint y: 447, distance: 121.3
click at [1144, 563] on button "Save to files app" at bounding box center [1115, 561] width 135 height 30
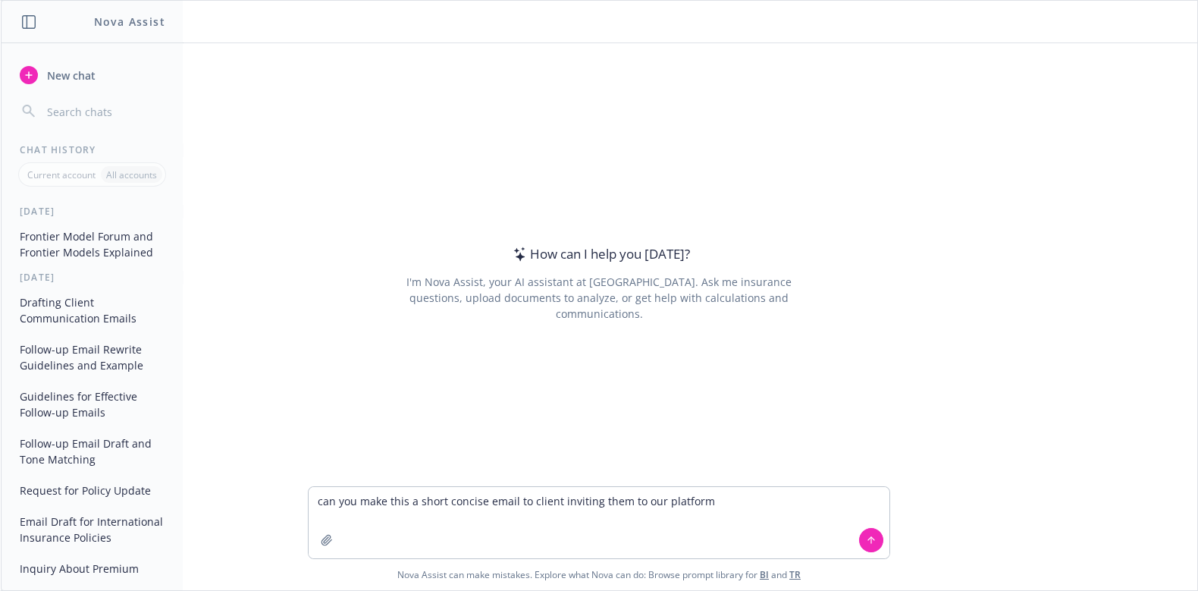
click at [559, 502] on textarea "can you make this a short concise email to client inviting them to our platform" at bounding box center [599, 522] width 581 height 71
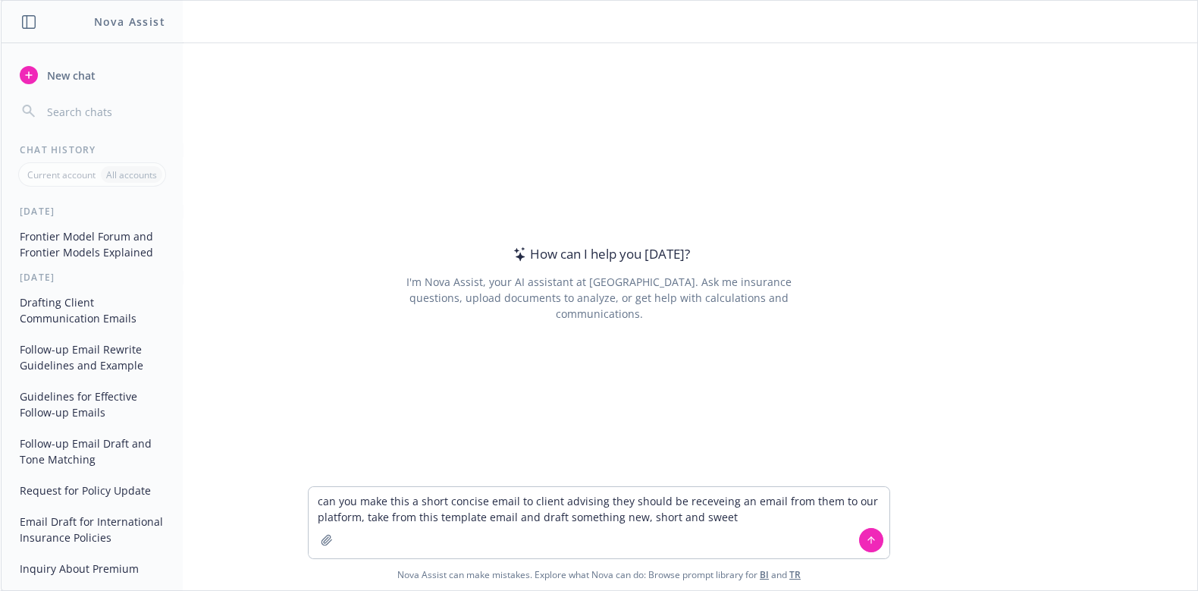
type textarea "can you make this a short concise email to client advising they should be recev…"
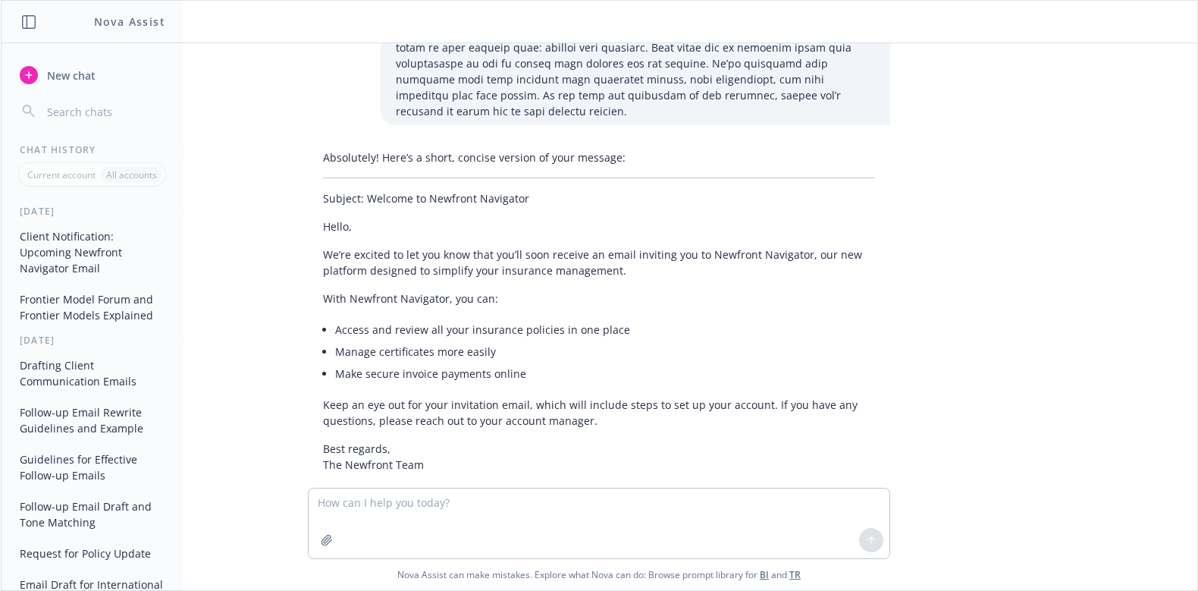
scroll to position [255, 0]
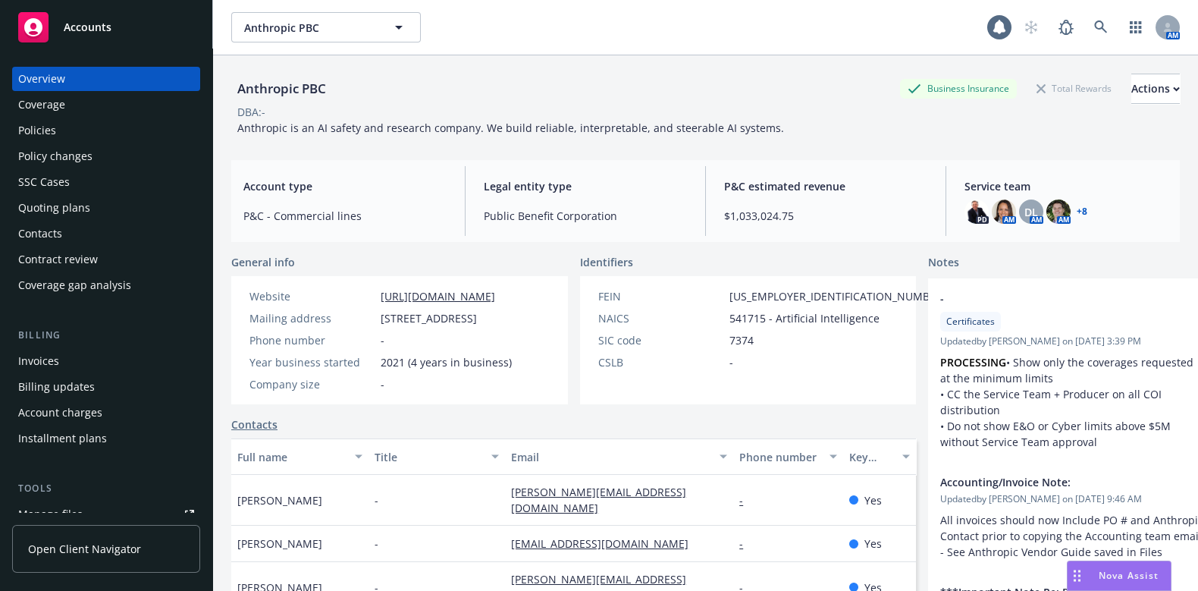
click at [43, 138] on div "Policies" at bounding box center [37, 130] width 38 height 24
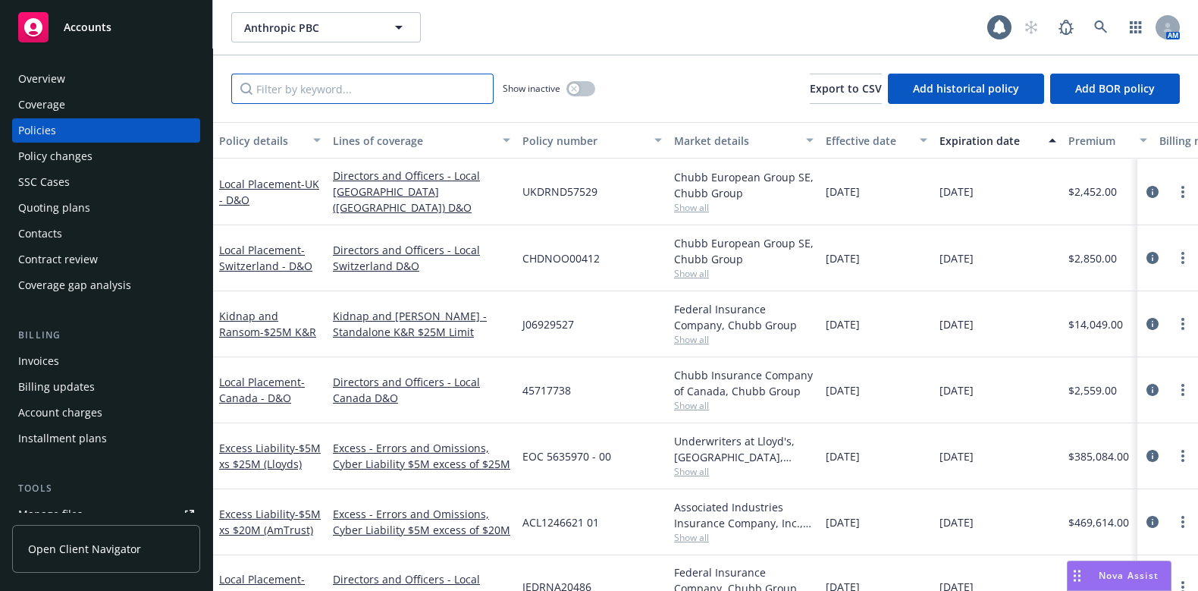
click at [290, 89] on input "Filter by keyword..." at bounding box center [362, 89] width 262 height 30
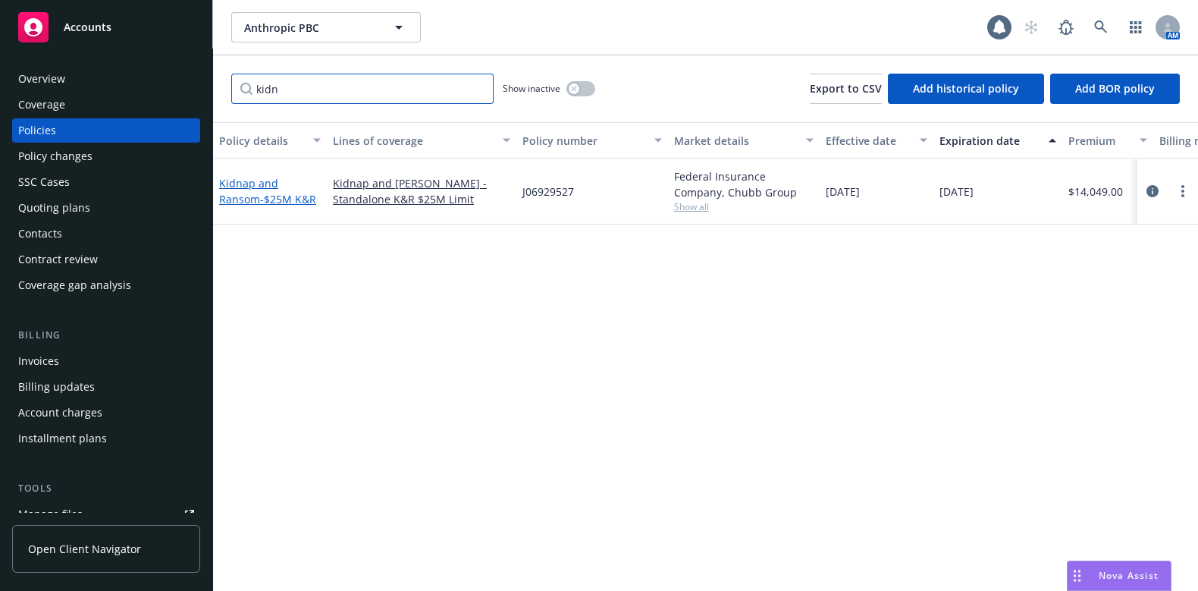
type input "kidn"
click at [260, 195] on span "- $25M K&R" at bounding box center [288, 199] width 56 height 14
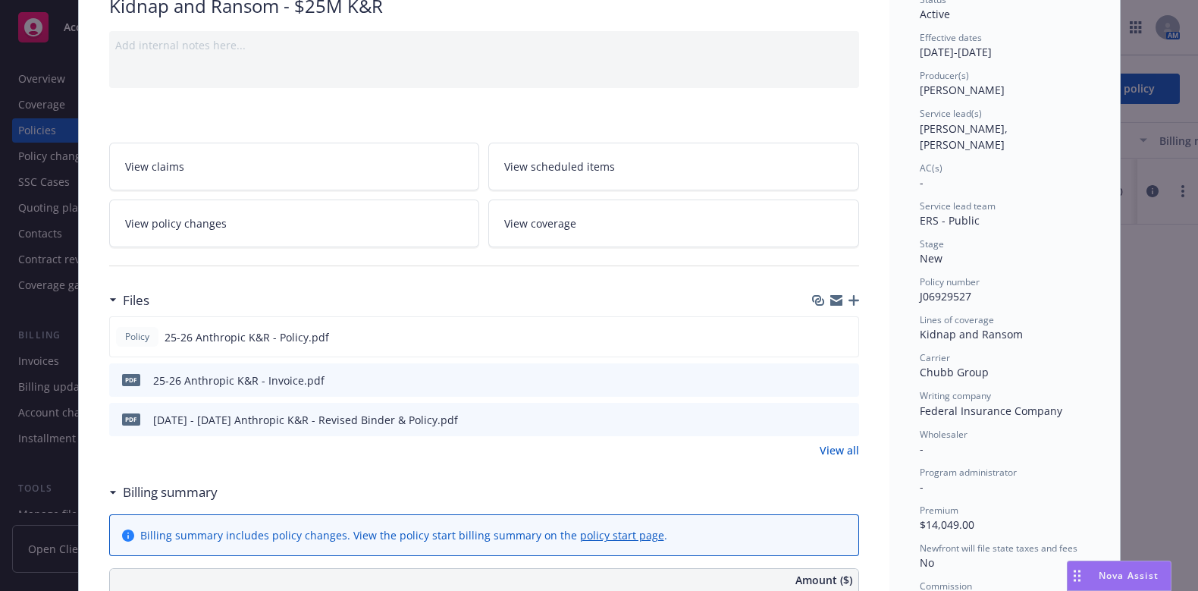
scroll to position [158, 0]
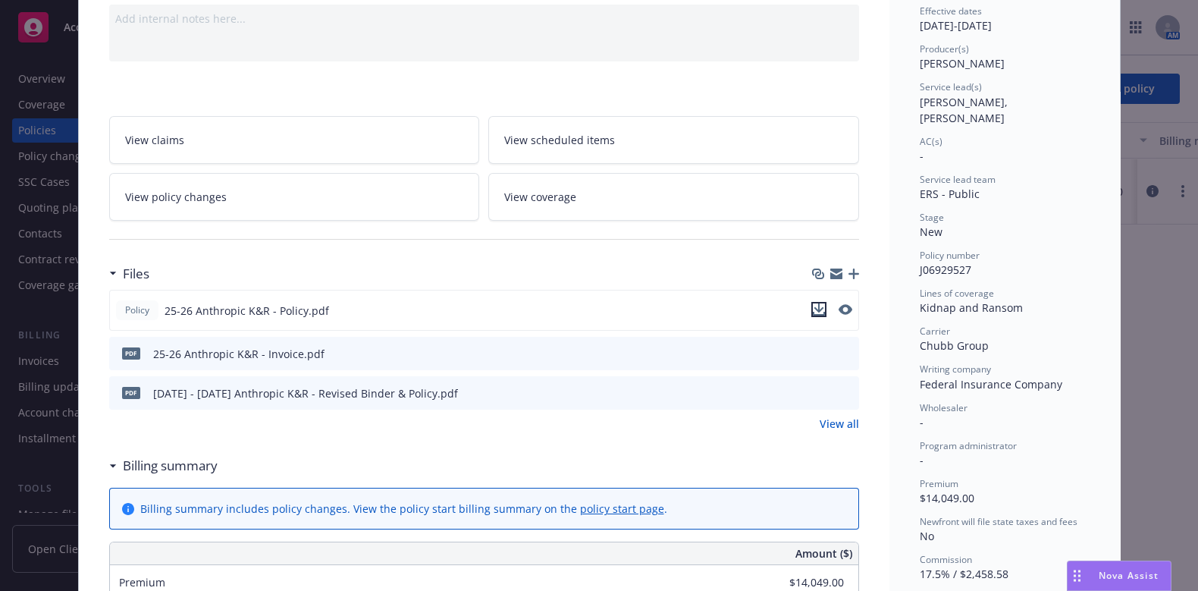
click at [814, 309] on icon "download file" at bounding box center [819, 309] width 12 height 12
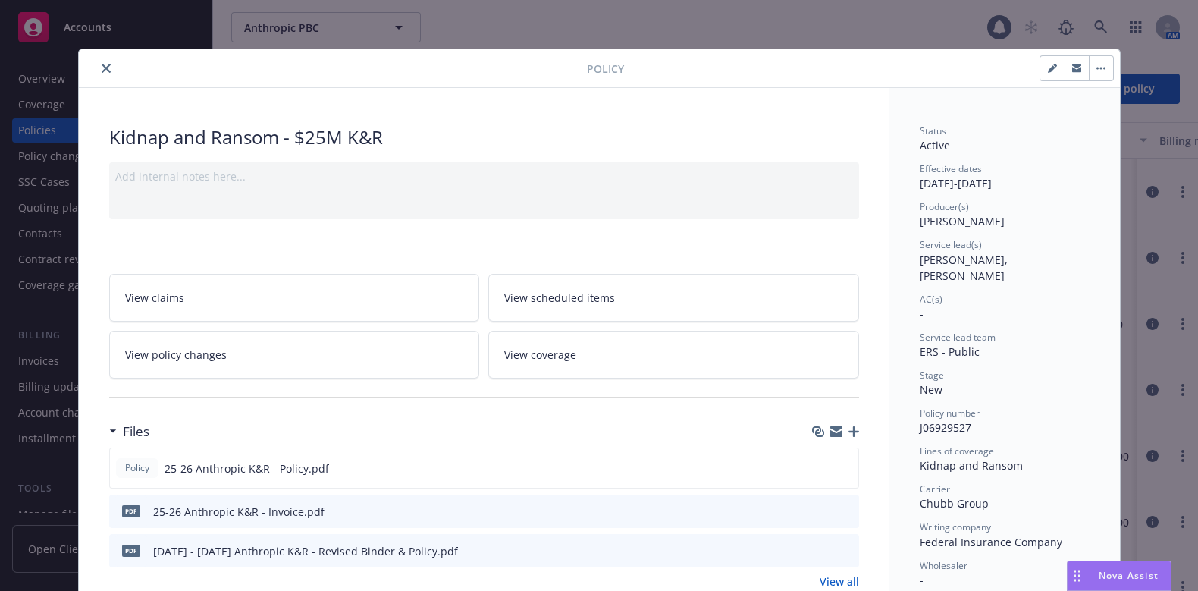
scroll to position [45, 0]
